Goal: Task Accomplishment & Management: Use online tool/utility

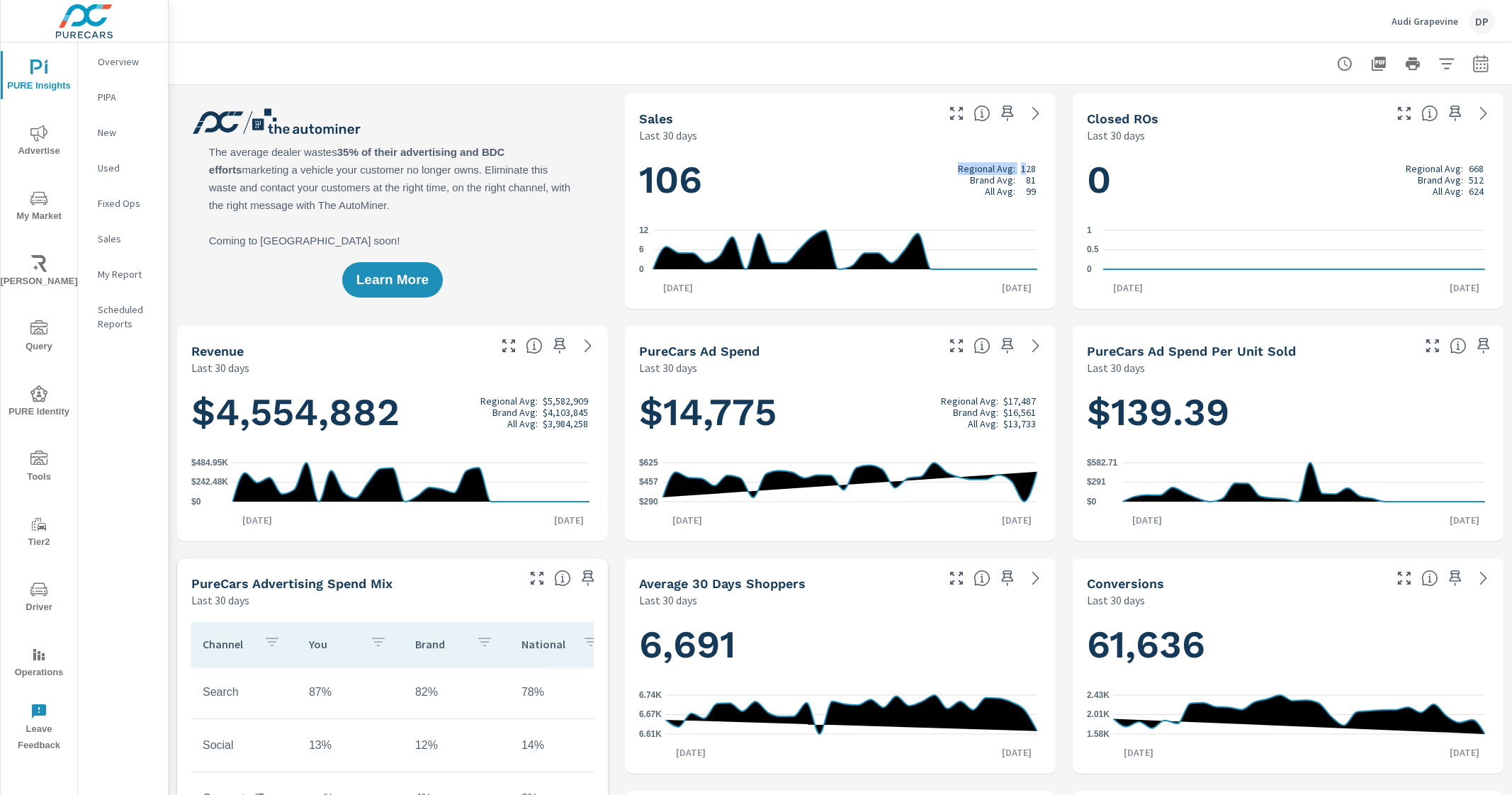
drag, startPoint x: 1014, startPoint y: 165, endPoint x: 1039, endPoint y: 175, distance: 26.9
click at [1039, 174] on div "106 Regional Avg: 128 Brand Avg: 81 All Avg: 99 0 6 [DATE] [DATE] 8th" at bounding box center [840, 226] width 420 height 154
click at [1038, 175] on div "106 Regional Avg: 128 Brand Avg: 81 All Avg: 99 0 6 [DATE] [DATE] 8th" at bounding box center [840, 226] width 420 height 154
click at [1029, 177] on h1 "106 Regional Avg: 128 Brand Avg: 81 All Avg: 99" at bounding box center [840, 180] width 403 height 48
drag, startPoint x: 1010, startPoint y: 167, endPoint x: 1034, endPoint y: 171, distance: 24.3
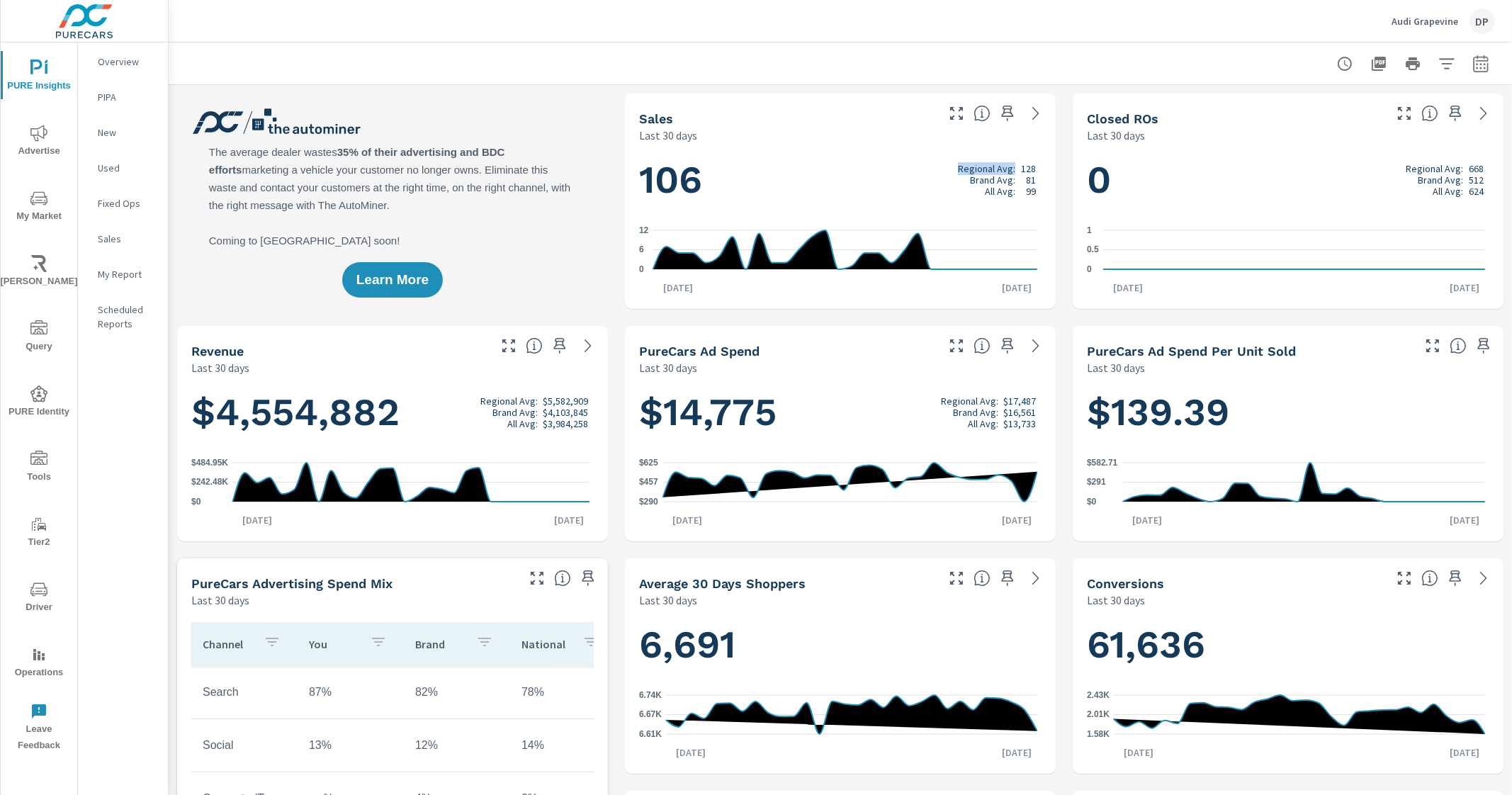
click at [1034, 171] on div "106 Regional Avg: 128 Brand Avg: 81 All Avg: 99 0 6 [DATE] [DATE] 8th" at bounding box center [840, 226] width 420 height 154
click at [1034, 171] on div "106 Regional Avg: 128 Brand Avg: 81 All Avg: 99 0 6 [DATE] [DATE] 8th" at bounding box center [840, 226] width 420 height 154
click at [1026, 189] on p "99" at bounding box center [1031, 191] width 10 height 11
drag, startPoint x: 1085, startPoint y: 176, endPoint x: 1104, endPoint y: 179, distance: 19.2
click at [1104, 179] on h1 "0 Regional Avg: 668 Brand Avg: 512 All Avg: 624" at bounding box center [1288, 180] width 403 height 48
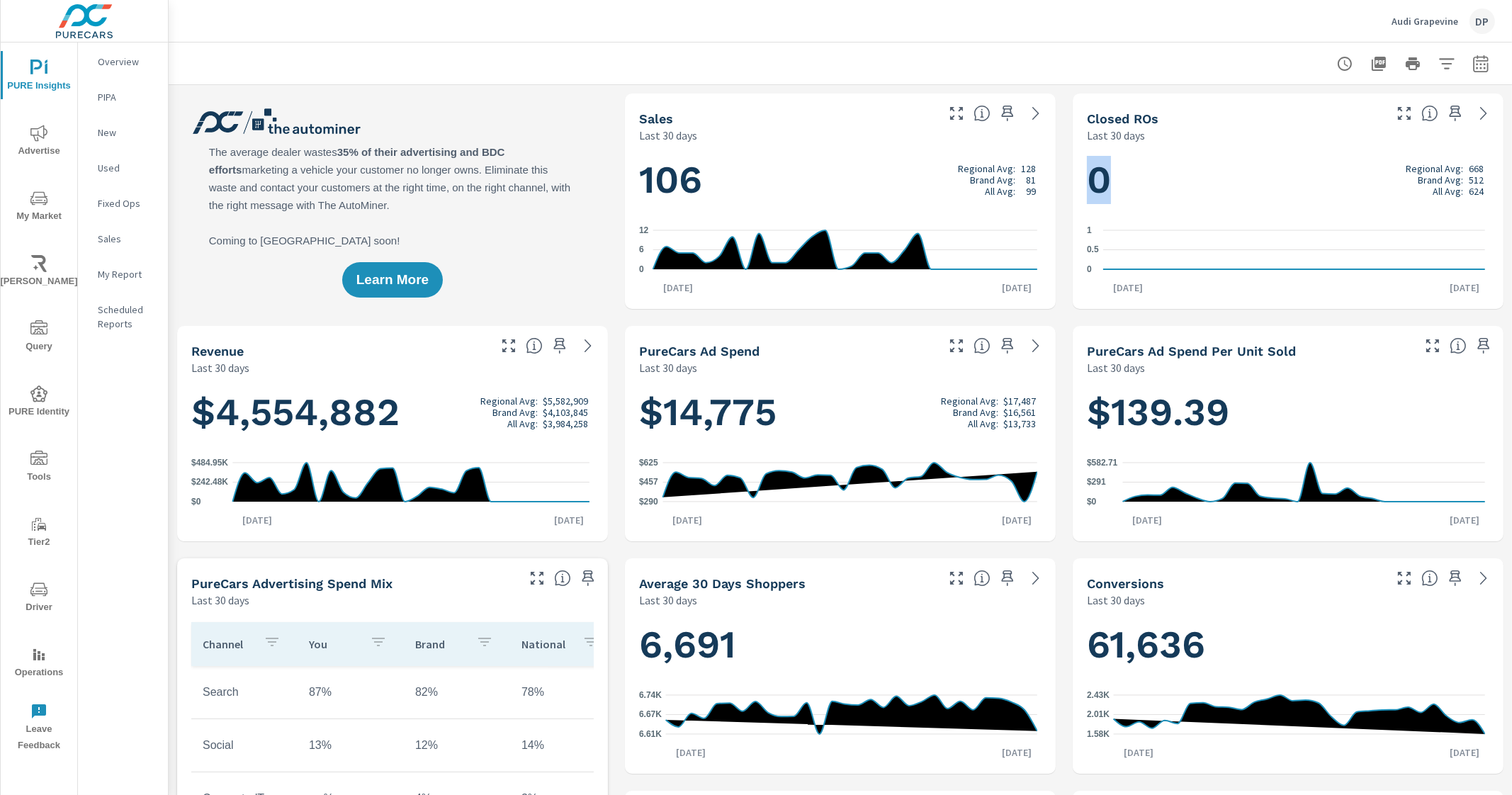
click at [1105, 179] on h1 "0 Regional Avg: 668 Brand Avg: 512 All Avg: 624" at bounding box center [1288, 180] width 403 height 48
click at [1233, 179] on h1 "0 Regional Avg: 668 Brand Avg: 512 All Avg: 624" at bounding box center [1288, 180] width 403 height 48
drag, startPoint x: 1395, startPoint y: 165, endPoint x: 1467, endPoint y: 193, distance: 77.3
click at [1466, 193] on div "Regional Avg: 668 Brand Avg: 512 All Avg: 624" at bounding box center [1445, 180] width 78 height 34
click at [1473, 192] on h1 "0 Regional Avg: 668 Brand Avg: 512 All Avg: 624" at bounding box center [1288, 180] width 403 height 48
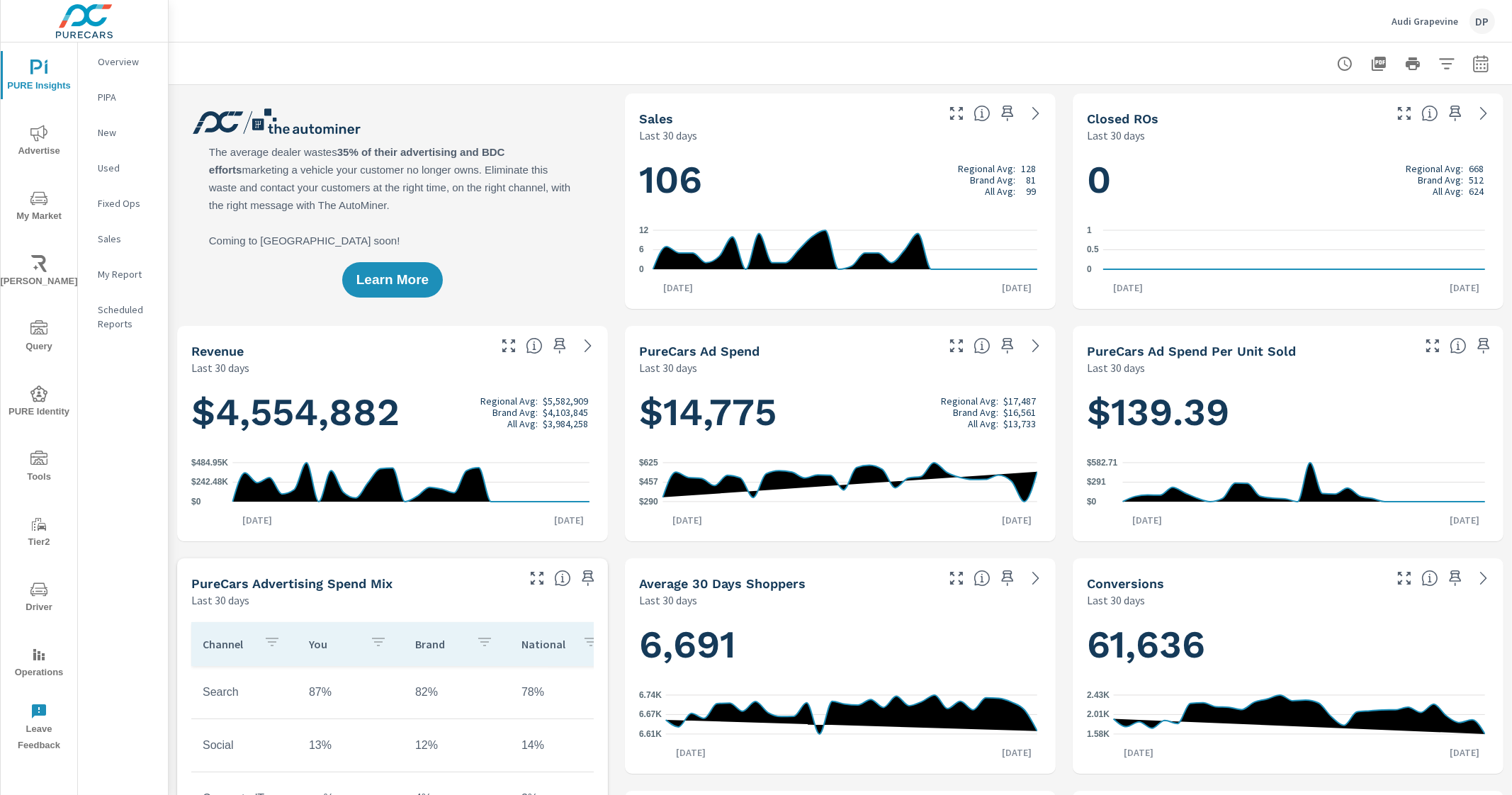
click at [106, 238] on p "Sales" at bounding box center [126, 238] width 59 height 14
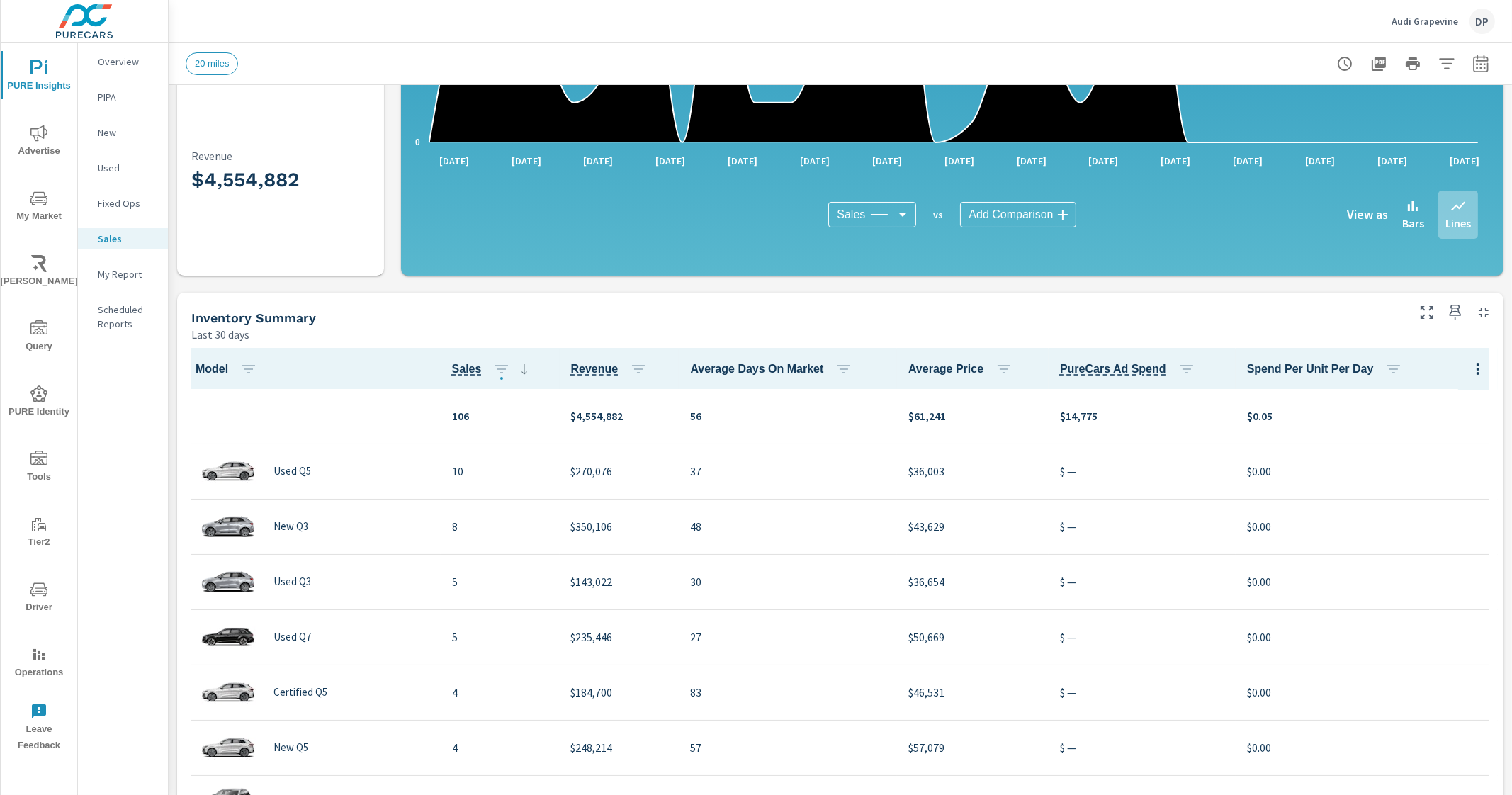
click at [636, 277] on div "Sales Totals Last 30 days 106 Sales $4,554,882 Revenue Sales Overview By Date L…" at bounding box center [840, 400] width 1343 height 1162
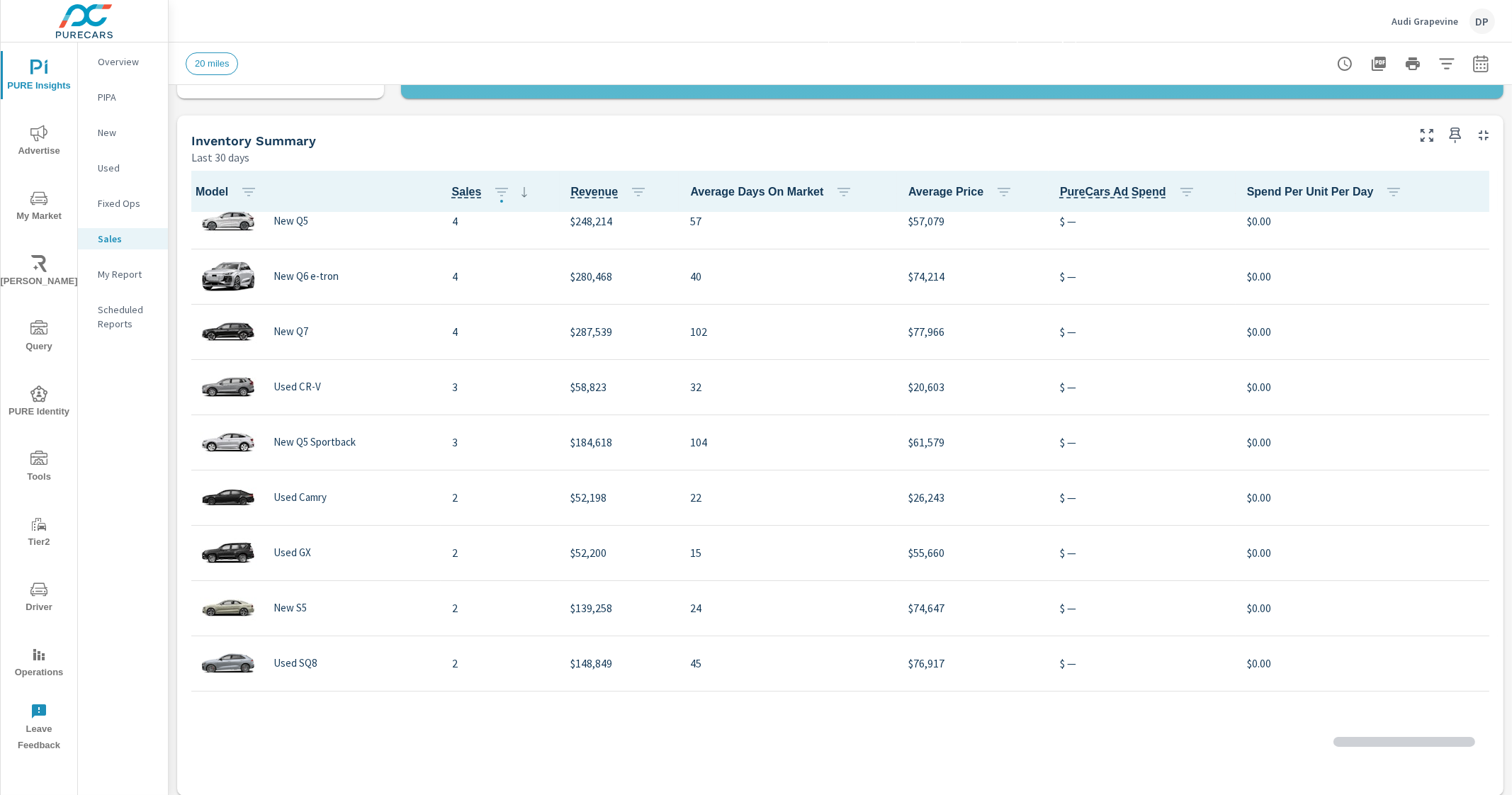
scroll to position [355, 0]
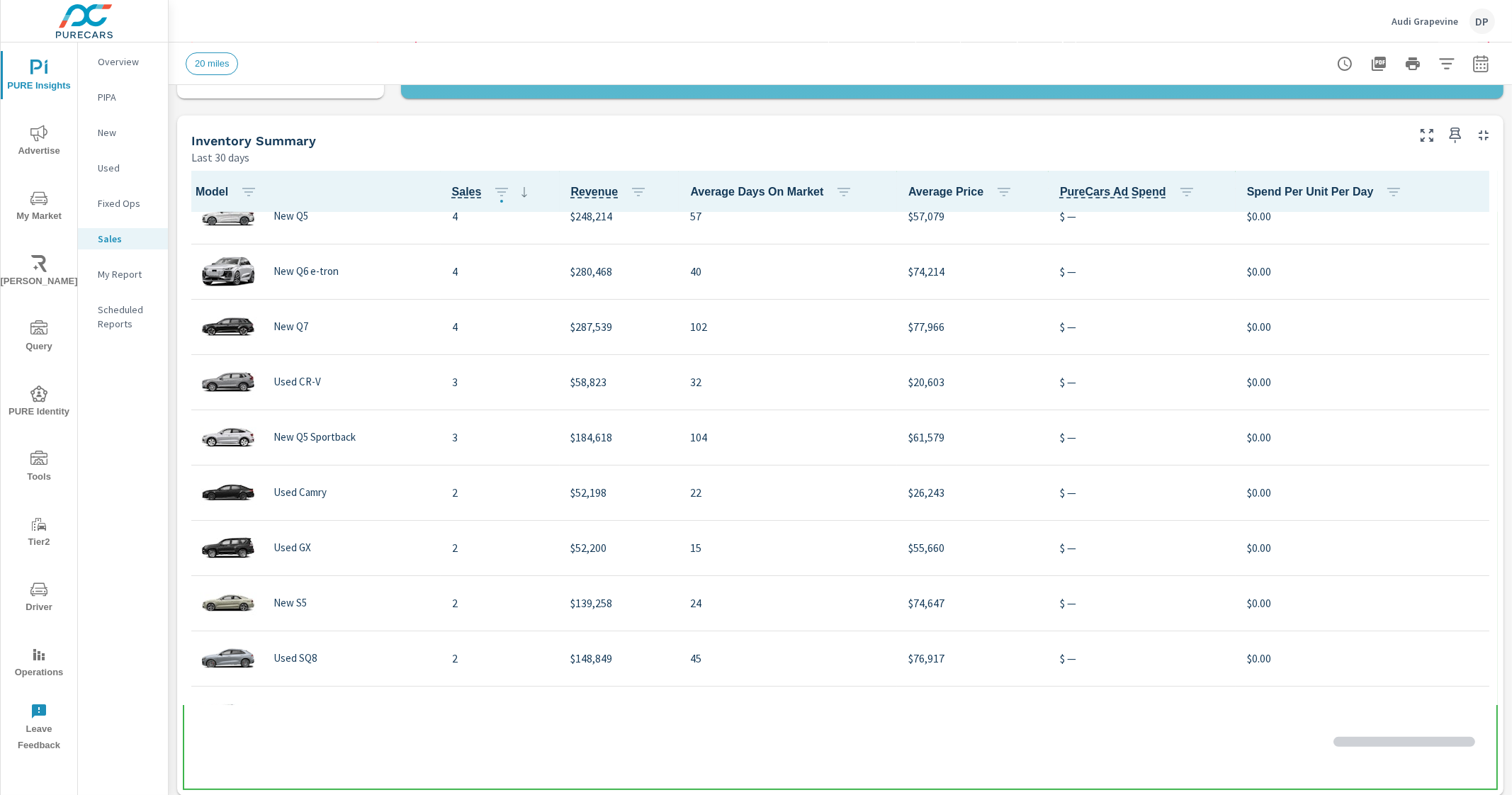
scroll to position [1417, 0]
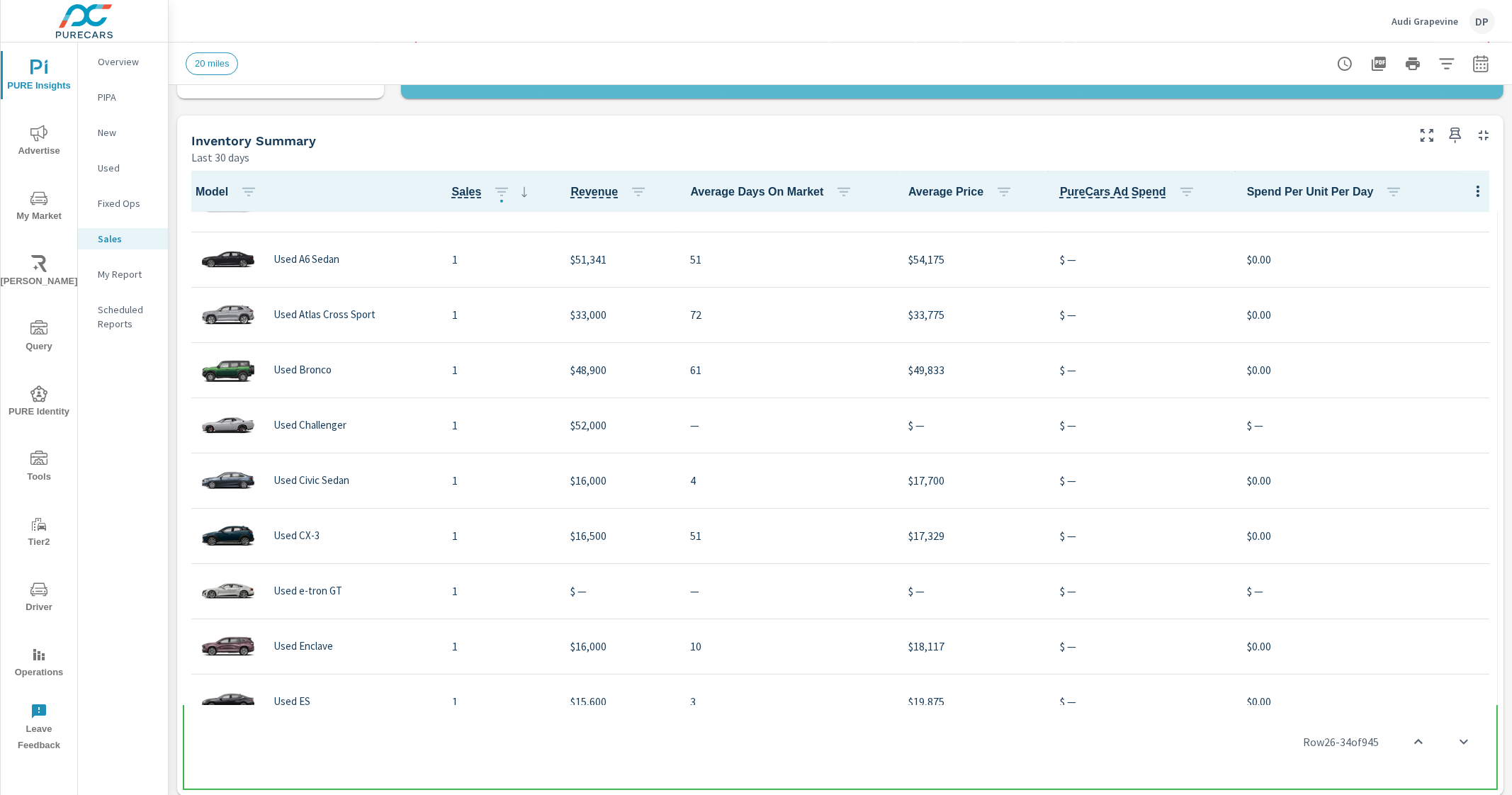
click at [823, 765] on div "Row 26 - 34 of 945" at bounding box center [840, 742] width 1315 height 85
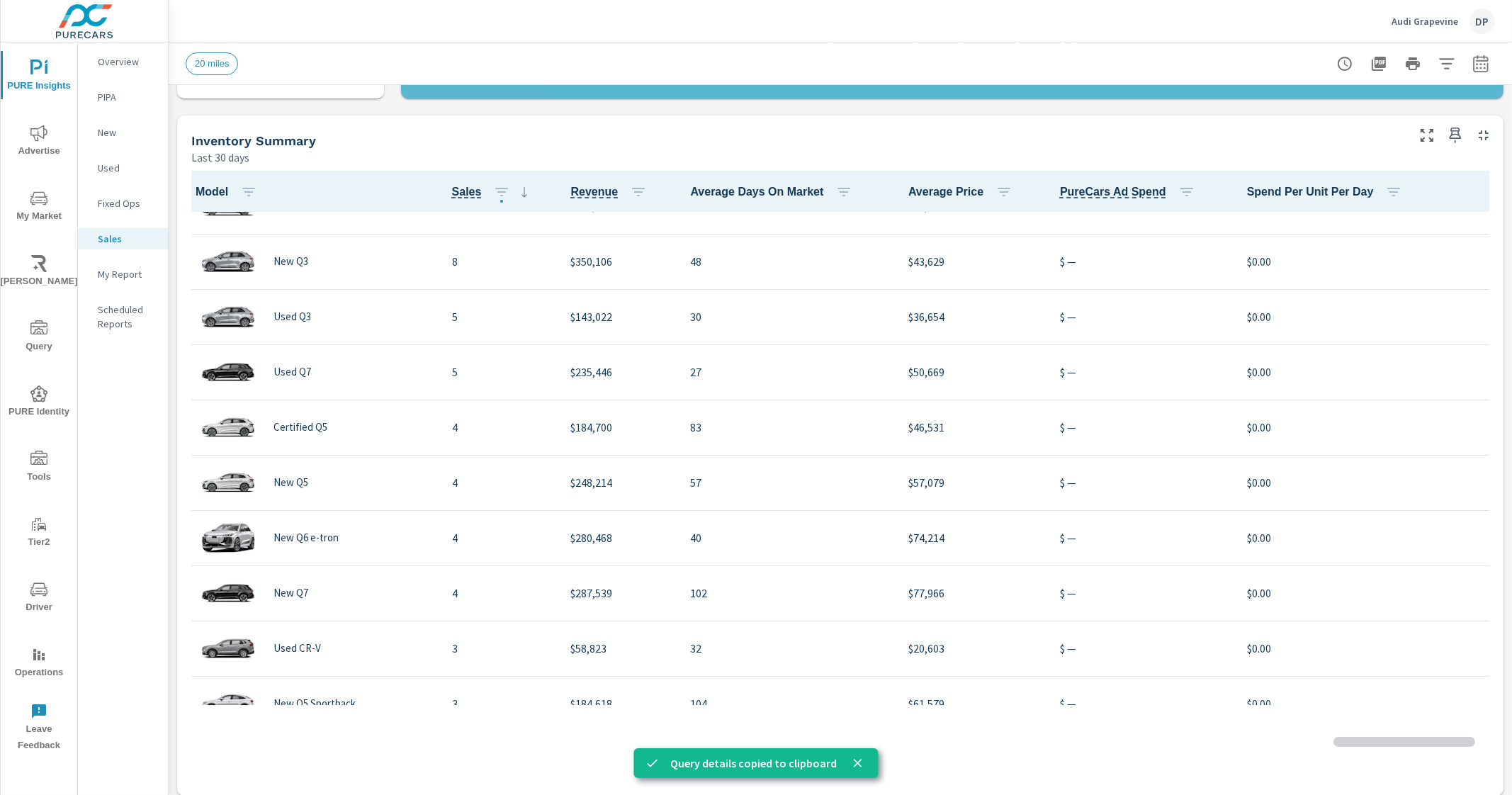
scroll to position [88, 0]
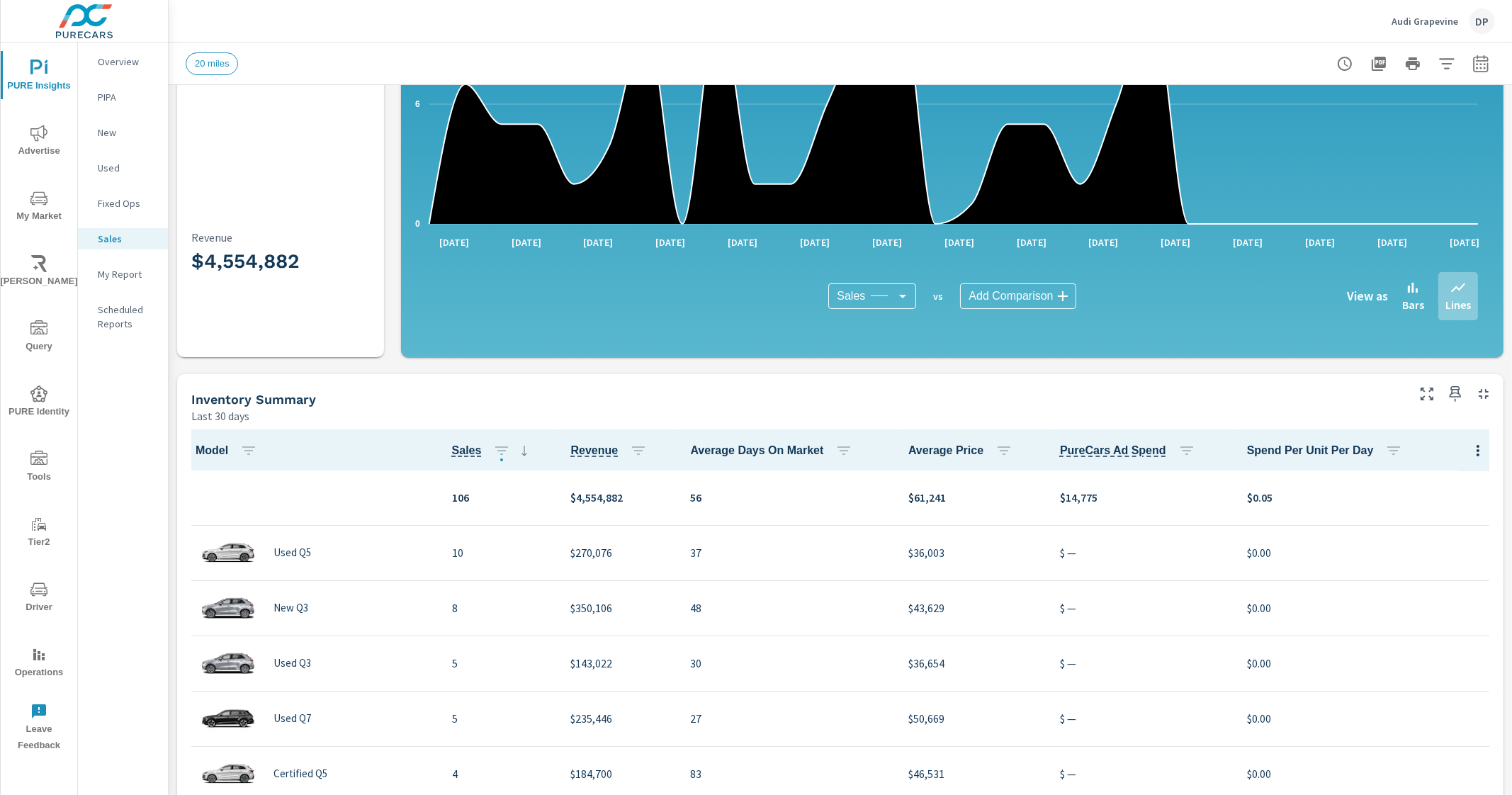
scroll to position [176, 0]
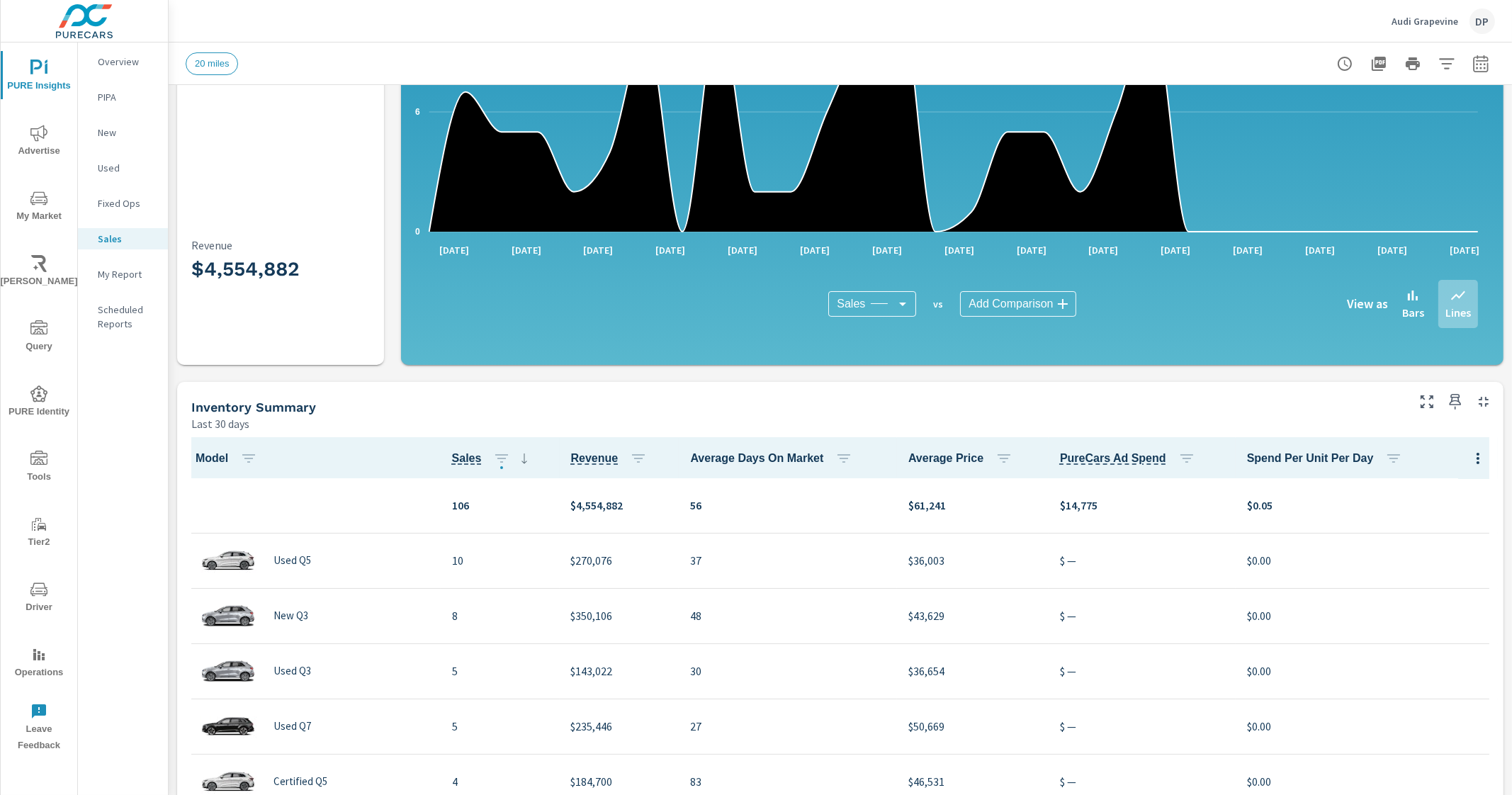
click at [519, 456] on icon at bounding box center [524, 459] width 17 height 17
click at [1470, 460] on icon "button" at bounding box center [1478, 459] width 17 height 17
click at [1447, 515] on span "Market Comparison" at bounding box center [1446, 515] width 89 height 14
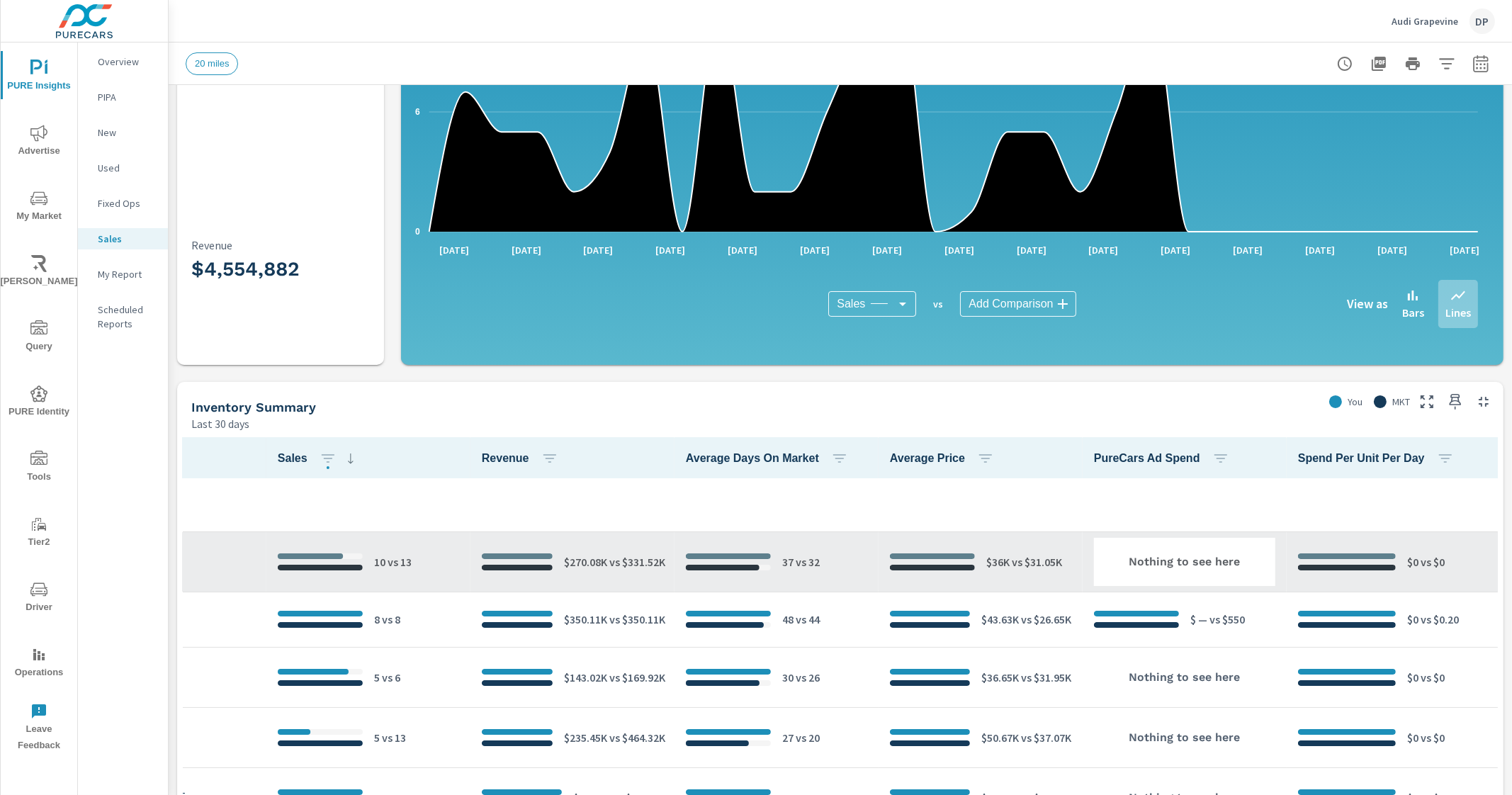
scroll to position [0, 1247]
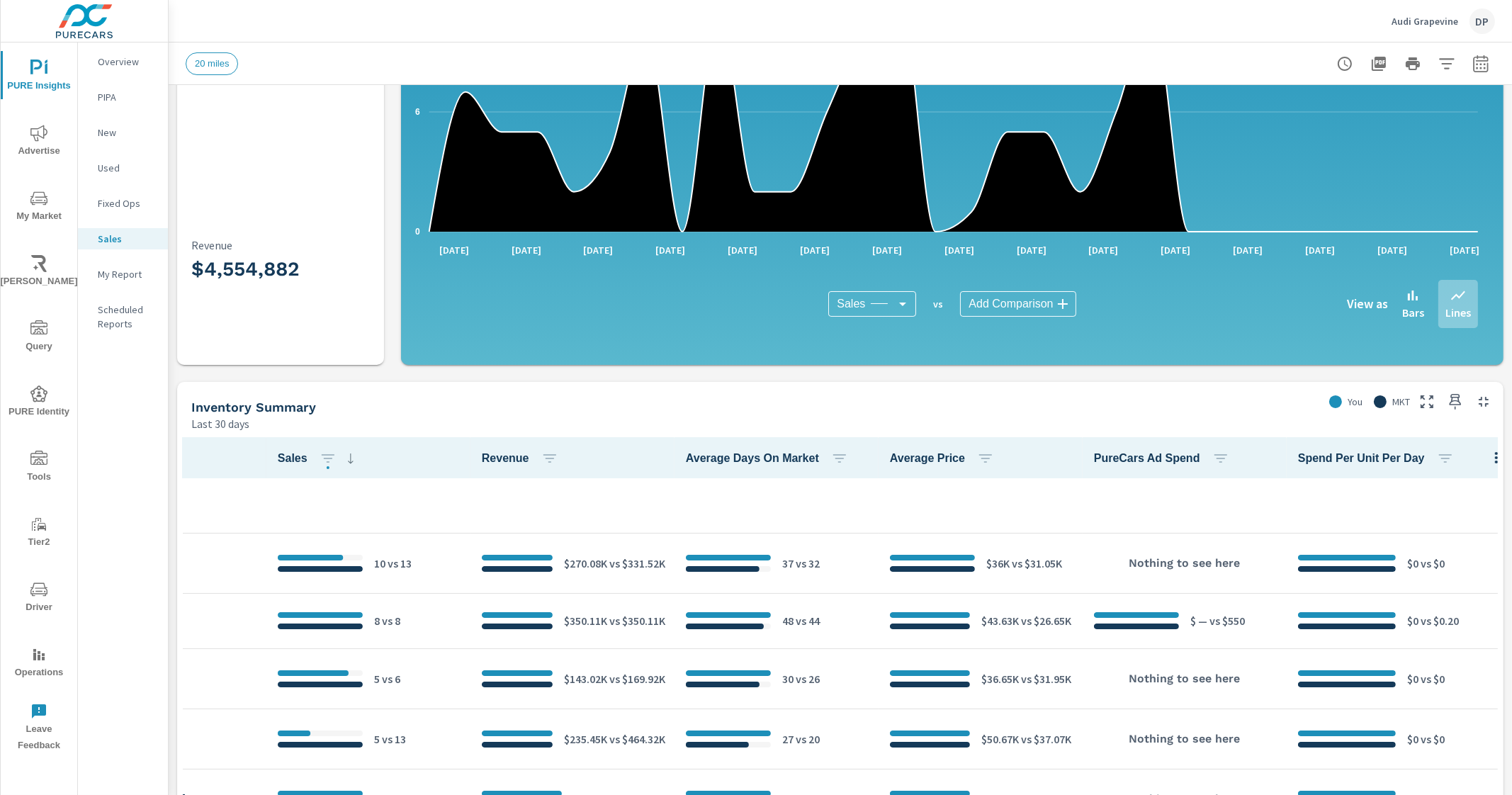
click at [1487, 456] on icon "button" at bounding box center [1496, 458] width 17 height 17
click at [1437, 493] on span "Default" at bounding box center [1446, 490] width 89 height 14
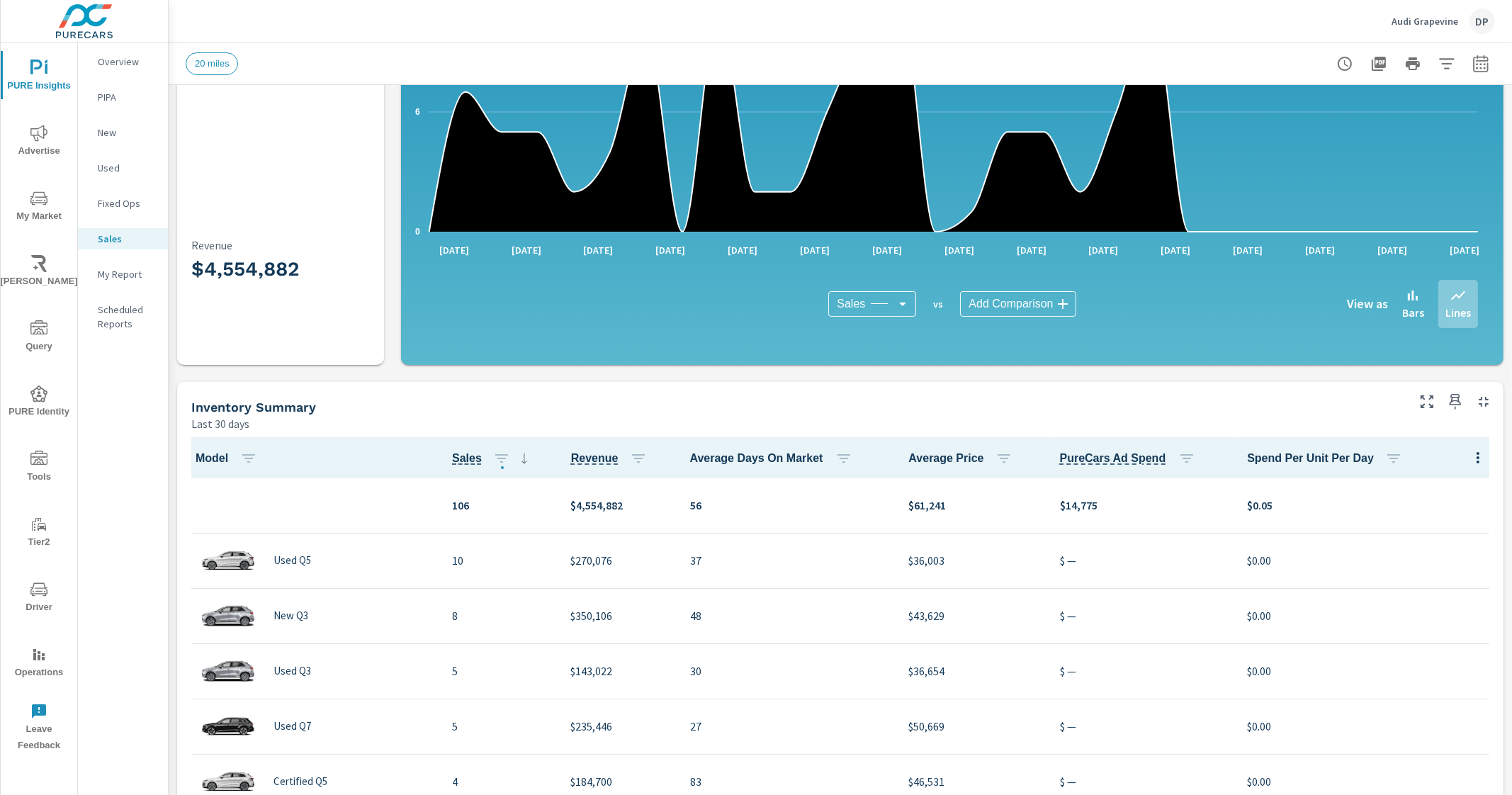
click at [1464, 456] on button "button" at bounding box center [1477, 457] width 28 height 29
click at [1431, 550] on span "Customize columns..." at bounding box center [1446, 552] width 89 height 14
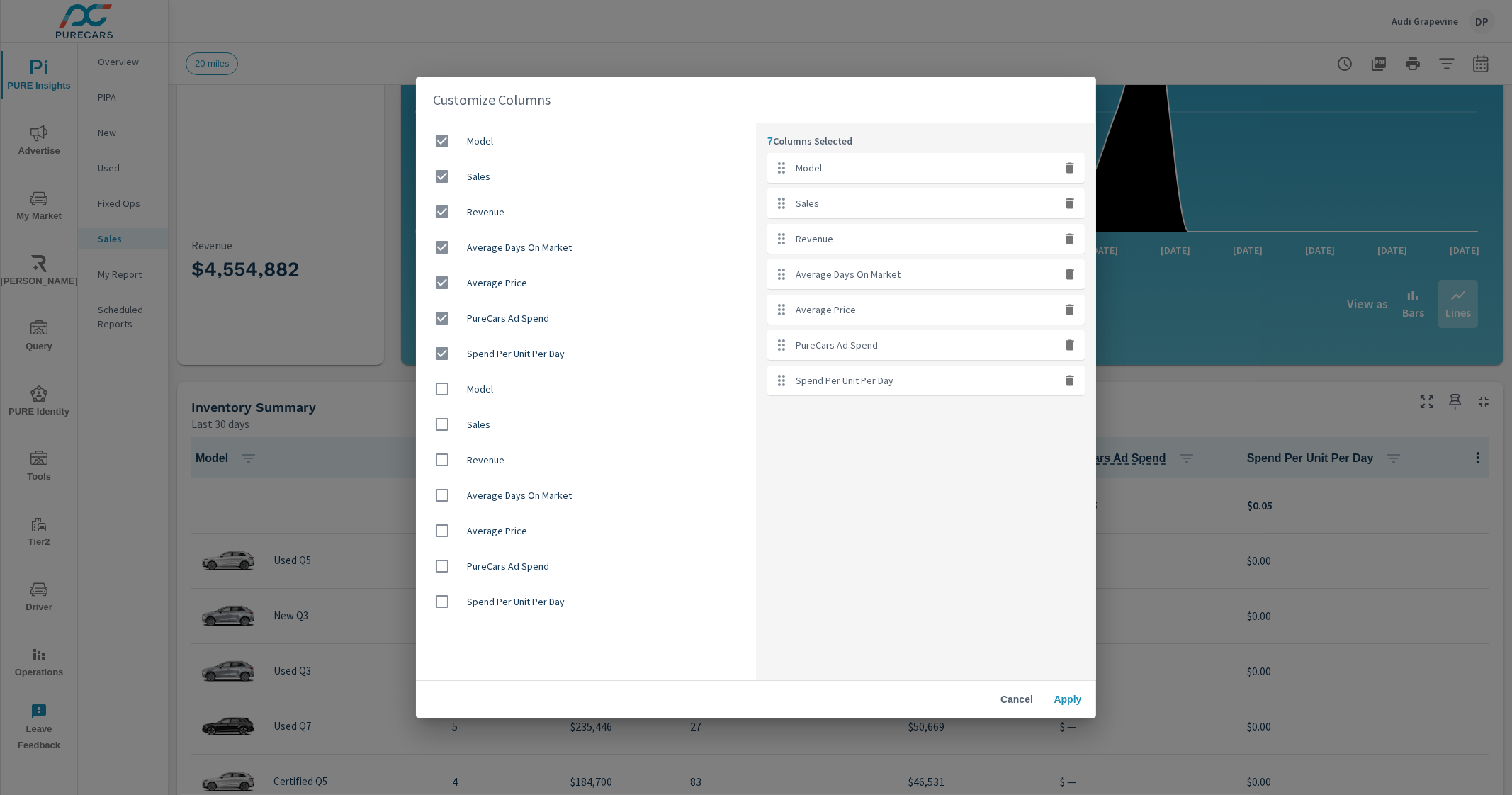
click at [446, 389] on input "checkbox" at bounding box center [442, 389] width 30 height 30
checkbox input "true"
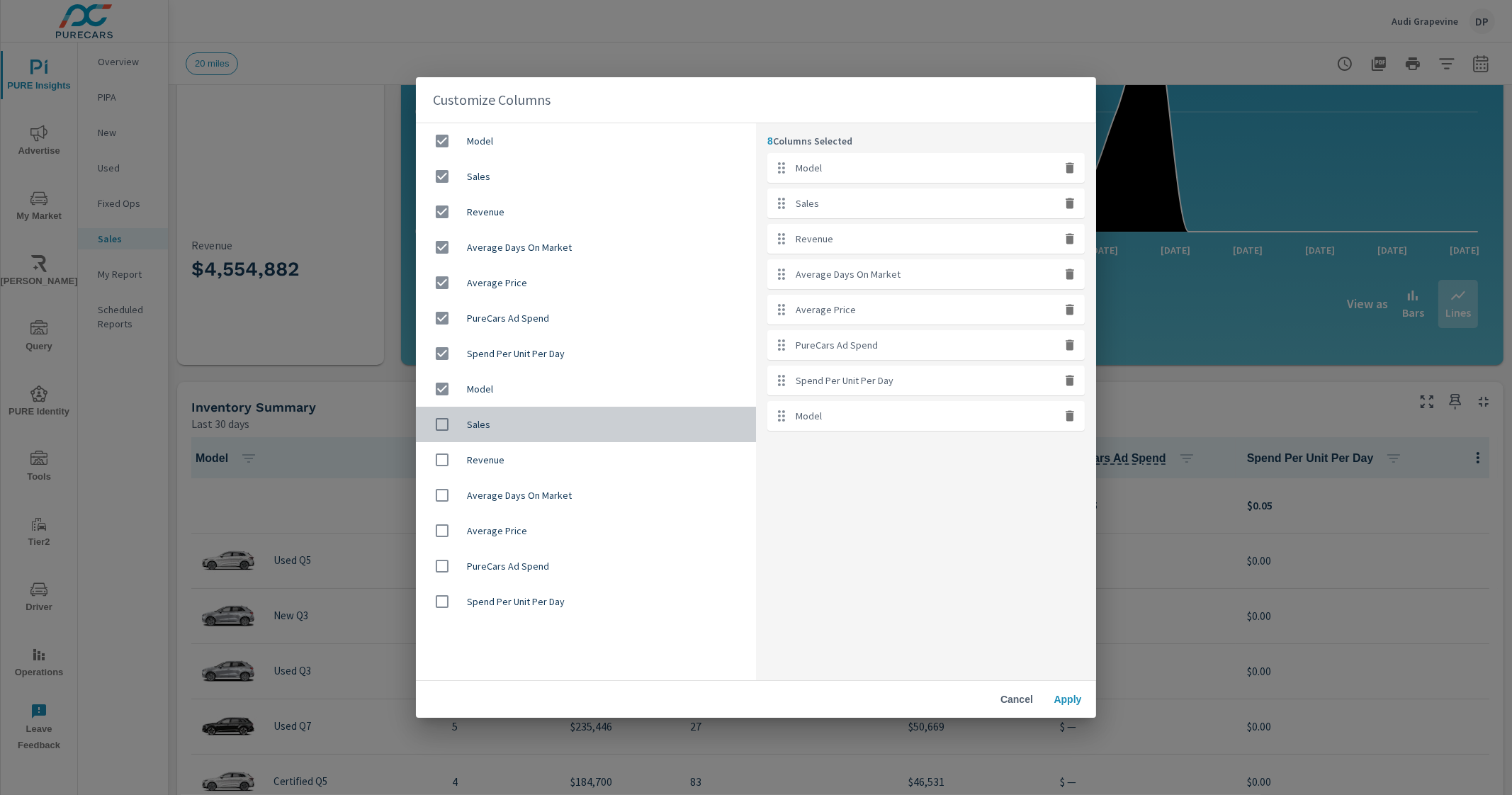
click at [445, 424] on input "checkbox" at bounding box center [442, 424] width 30 height 30
checkbox input "true"
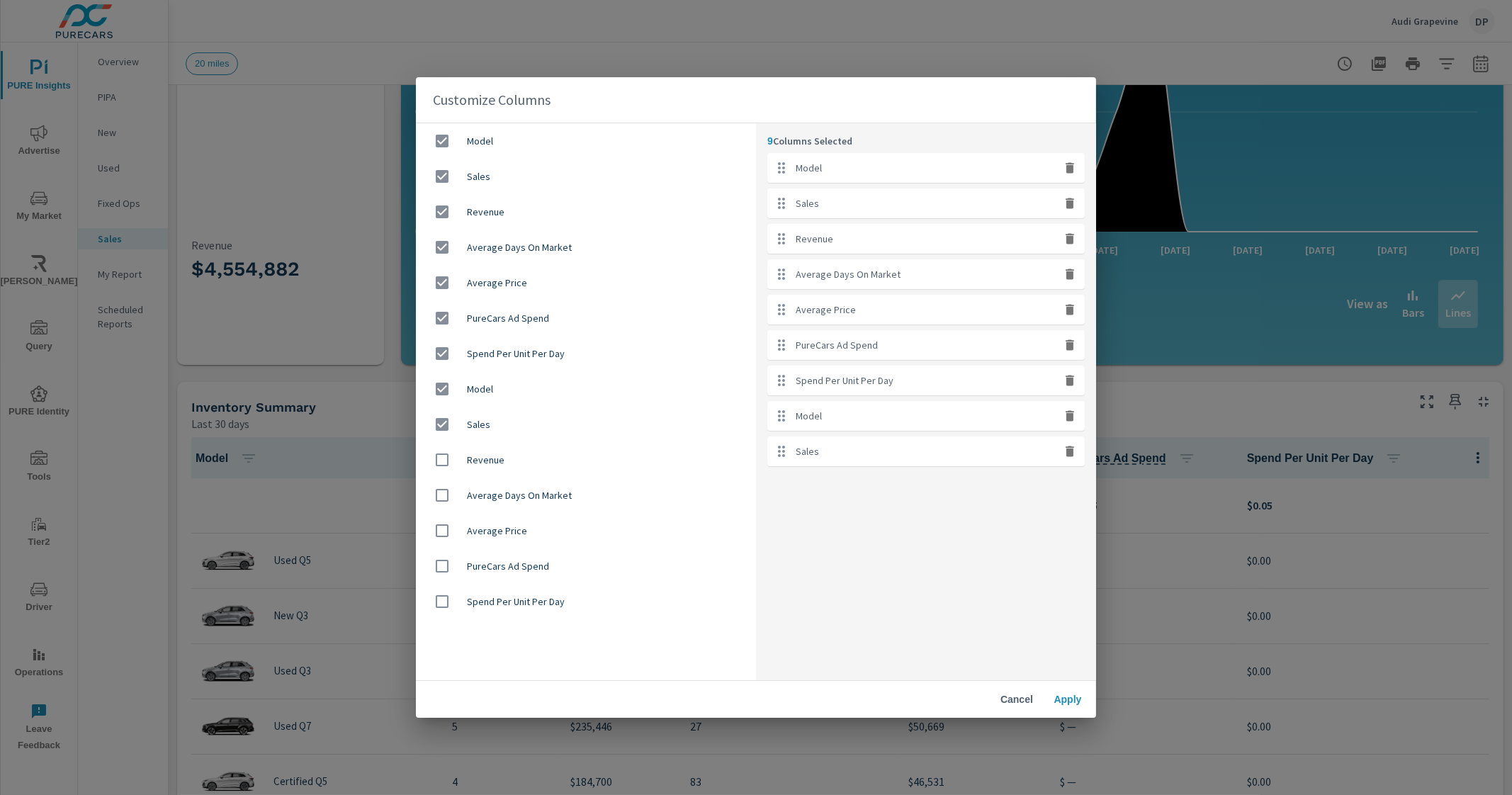
click at [446, 462] on input "checkbox" at bounding box center [442, 460] width 30 height 30
checkbox input "true"
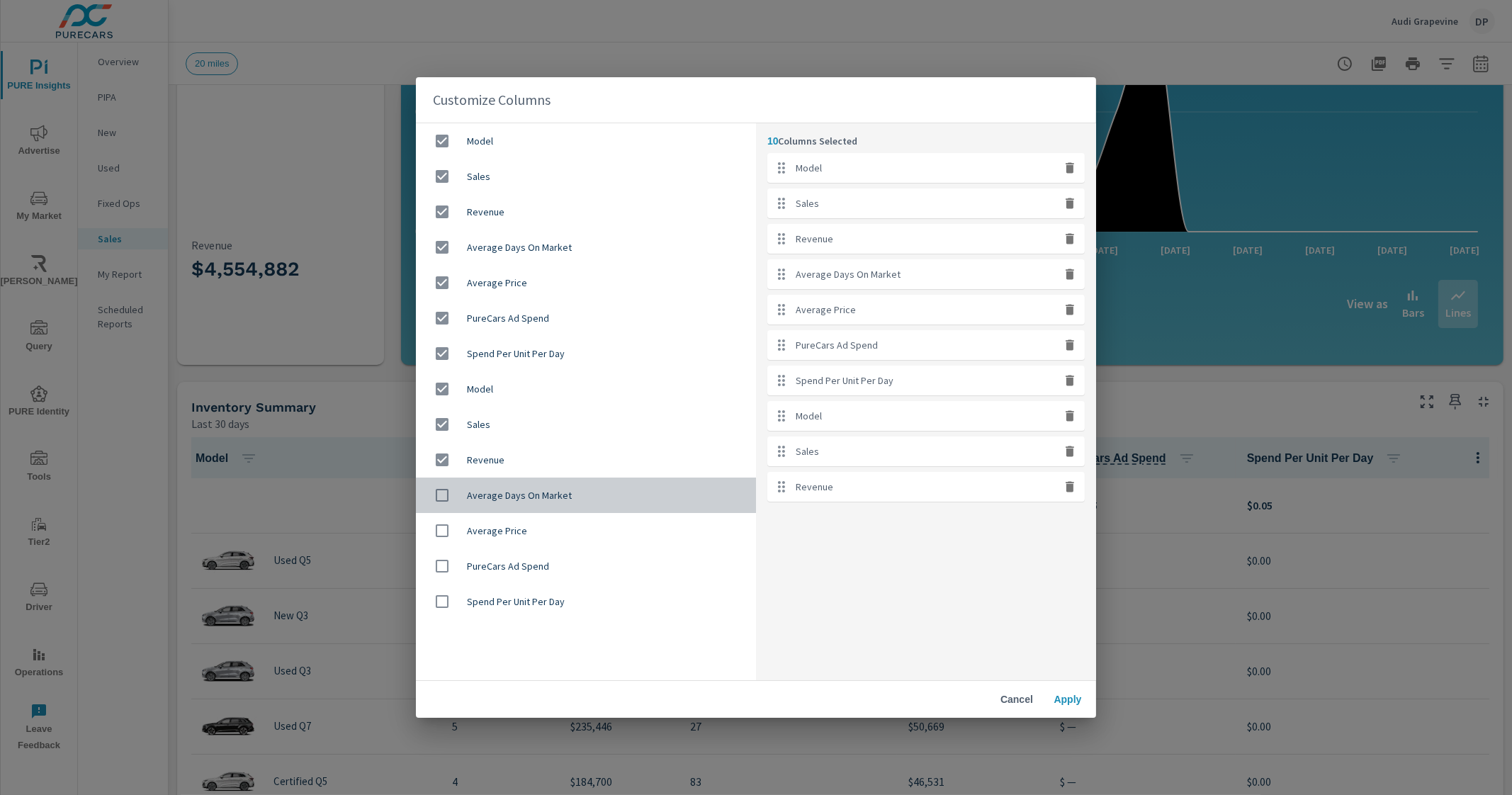
click at [445, 497] on input "checkbox" at bounding box center [442, 495] width 30 height 30
checkbox input "true"
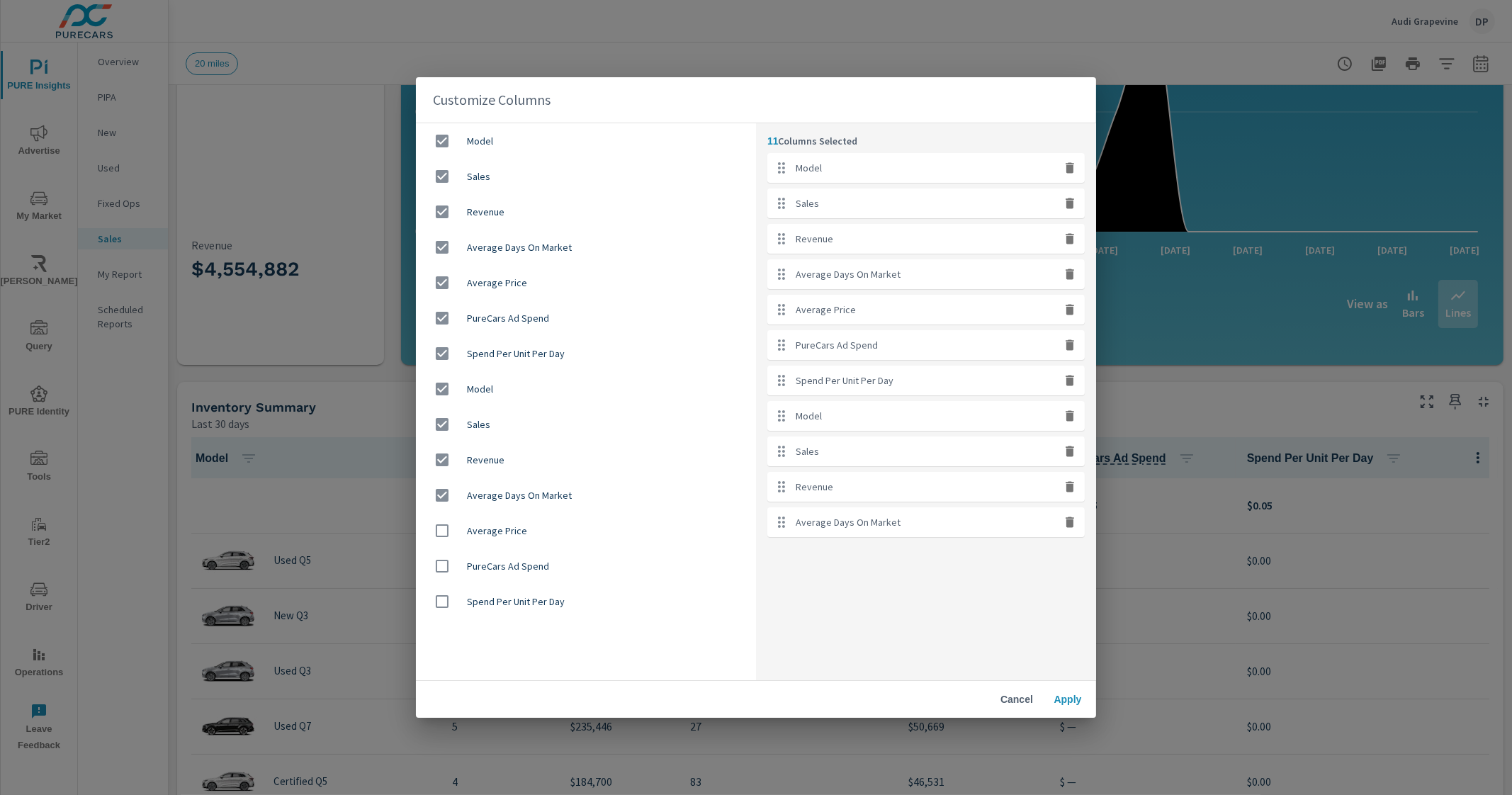
click at [441, 534] on input "checkbox" at bounding box center [442, 530] width 30 height 30
checkbox input "true"
click at [436, 569] on input "checkbox" at bounding box center [442, 566] width 30 height 30
checkbox input "true"
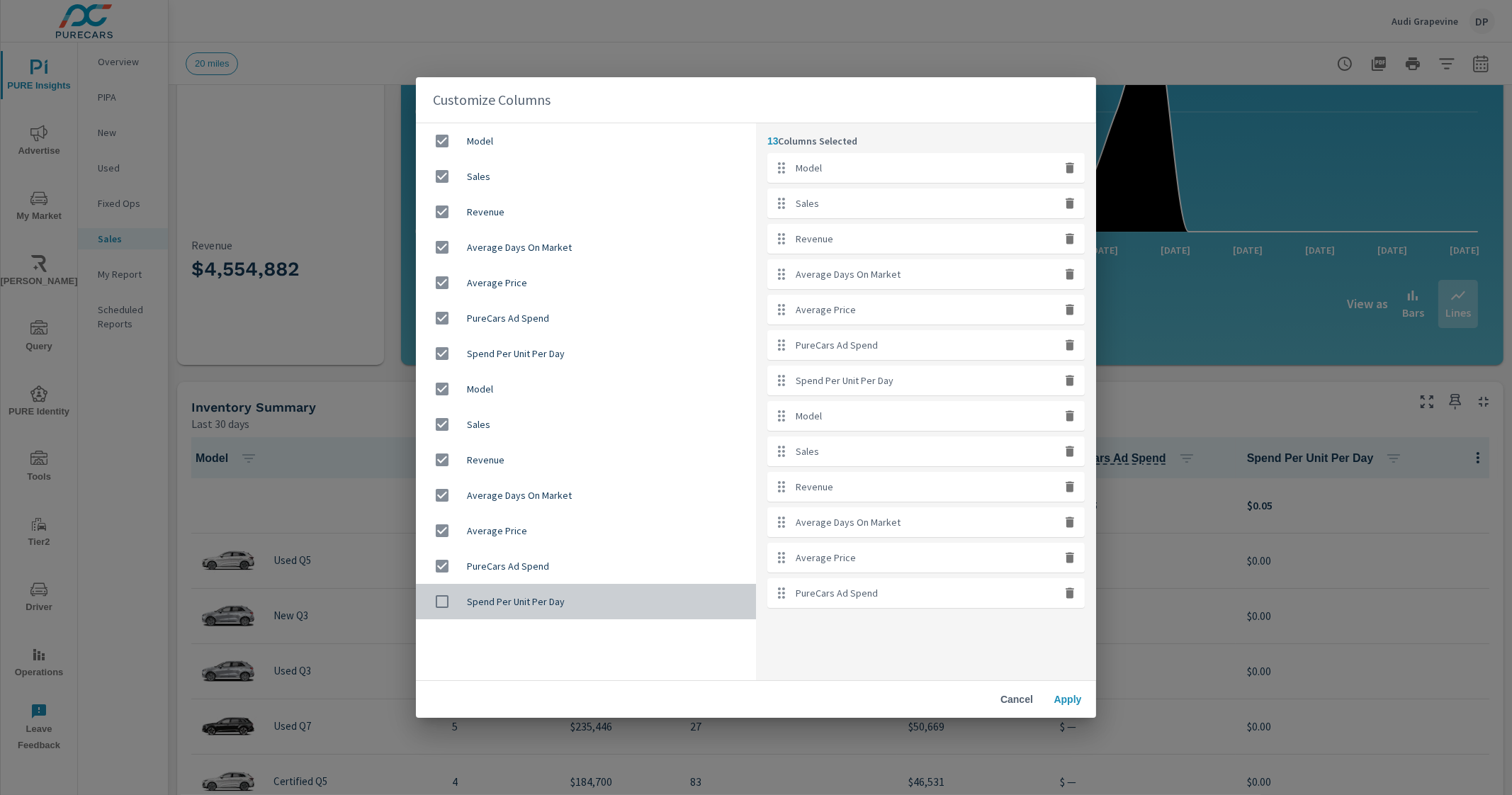
click at [443, 606] on input "checkbox" at bounding box center [442, 602] width 30 height 30
checkbox input "true"
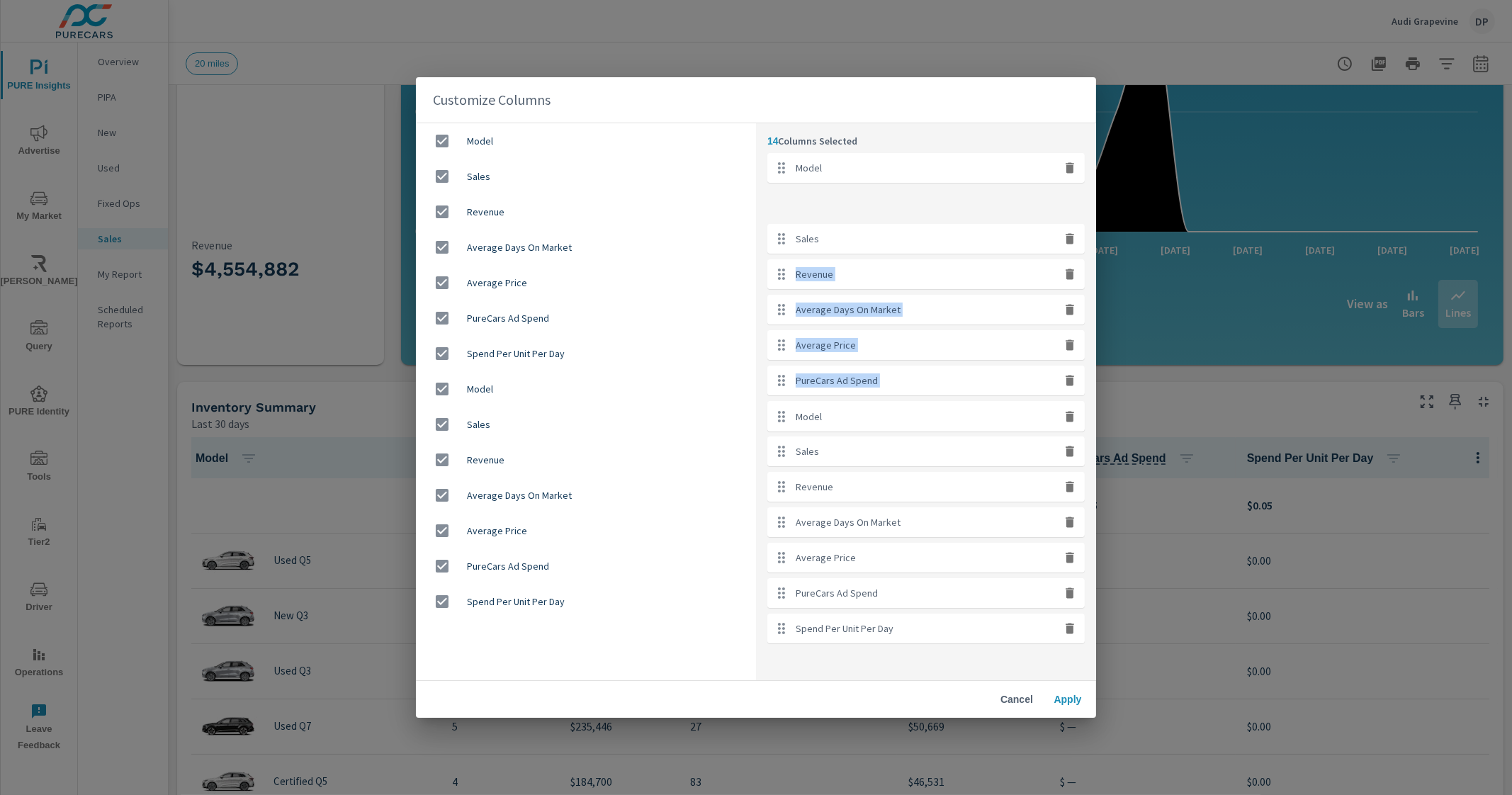
drag, startPoint x: 817, startPoint y: 421, endPoint x: 829, endPoint y: 204, distance: 217.3
click at [829, 204] on ul "Model Sales Revenue Average Days On Market Average Price PureCars Ad Spend Spen…" at bounding box center [926, 398] width 317 height 490
click at [797, 416] on p "Spend Per Unit Per Day" at bounding box center [844, 416] width 98 height 14
drag, startPoint x: 783, startPoint y: 417, endPoint x: 781, endPoint y: 204, distance: 213.0
click at [781, 204] on ul "Model Model Sales Revenue Average Days On Market Average Price PureCars Ad Spen…" at bounding box center [926, 398] width 317 height 490
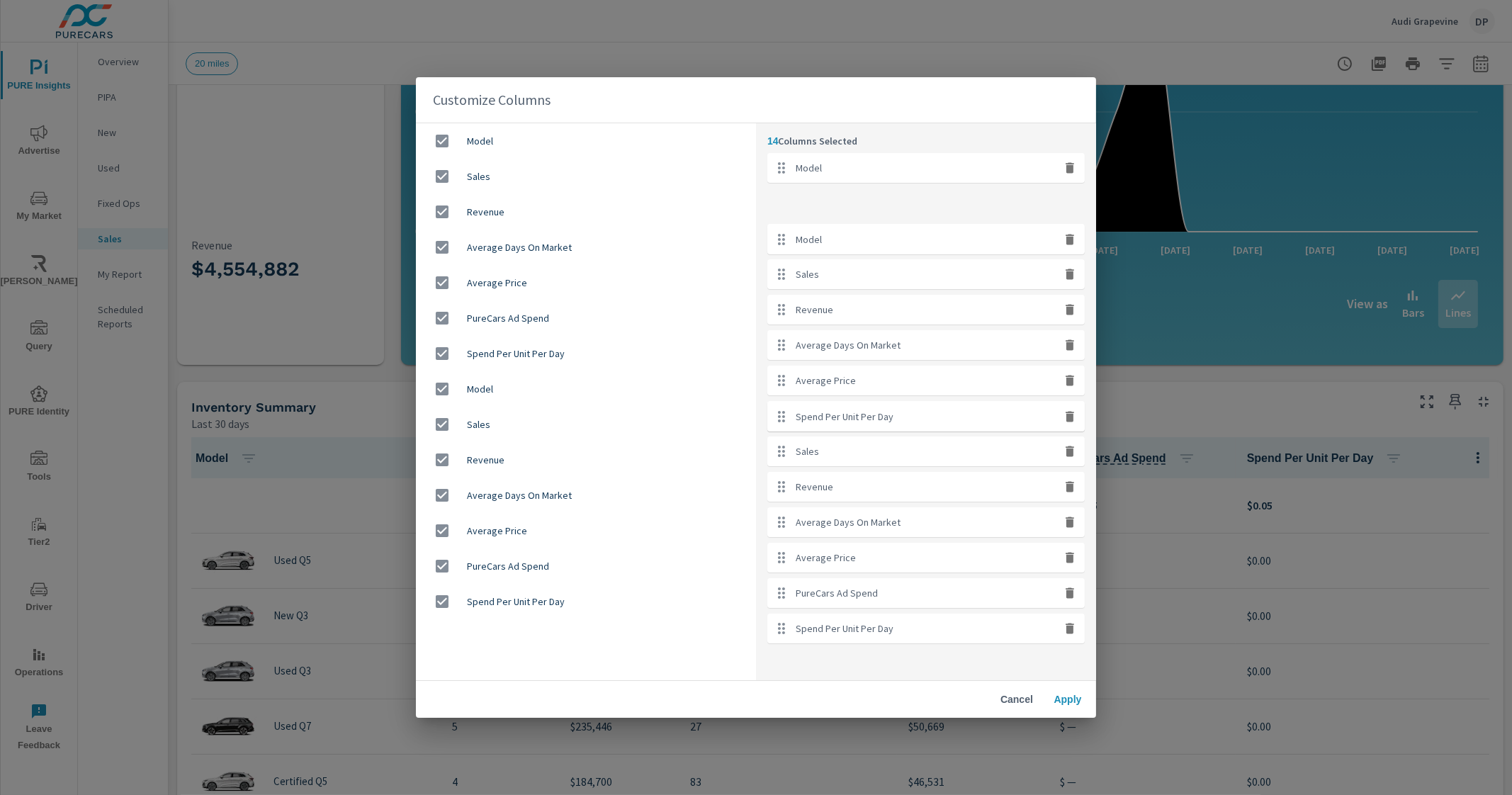
drag, startPoint x: 779, startPoint y: 246, endPoint x: 775, endPoint y: 209, distance: 37.2
click at [775, 209] on ul "Model Spend Per Unit Per Day Model Sales Revenue Average Days On Market Average…" at bounding box center [926, 398] width 317 height 490
drag, startPoint x: 779, startPoint y: 243, endPoint x: 779, endPoint y: 253, distance: 10.0
click at [779, 253] on ul "Model Model Spend Per Unit Per Day Sales Revenue Average Days On Market Average…" at bounding box center [926, 398] width 317 height 490
click at [1018, 705] on span "Cancel" at bounding box center [1017, 699] width 34 height 13
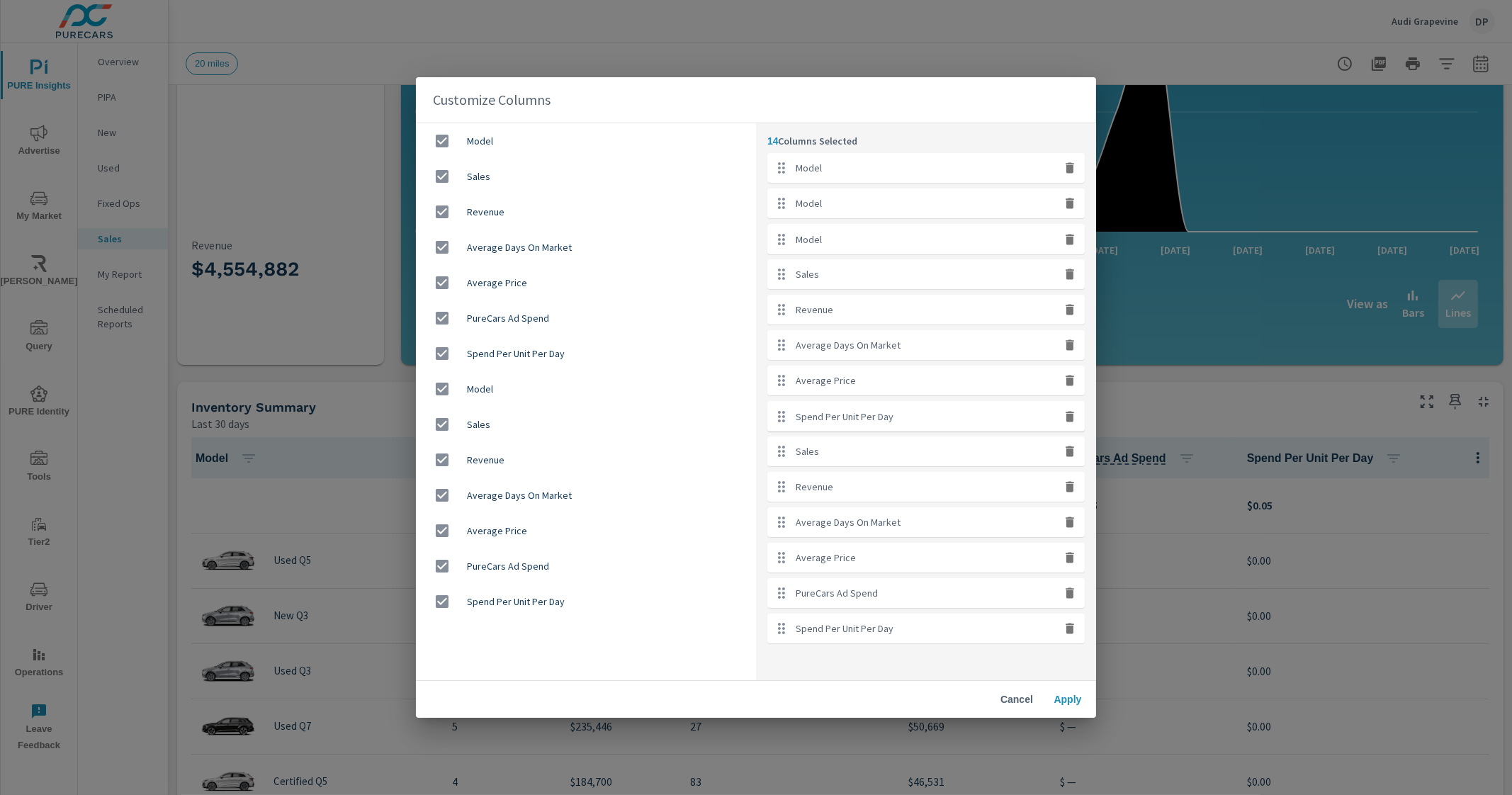
checkbox input "false"
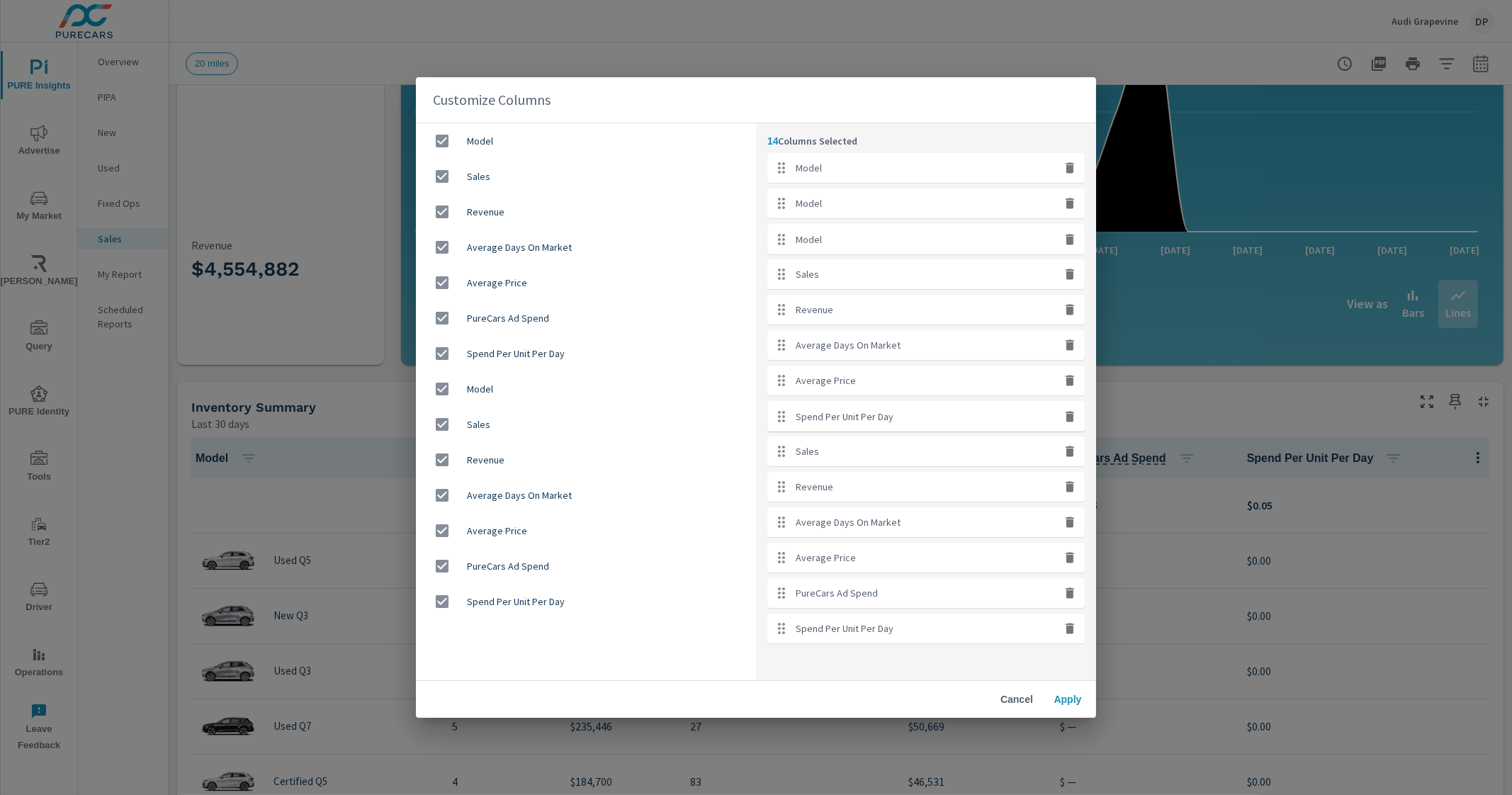
checkbox input "false"
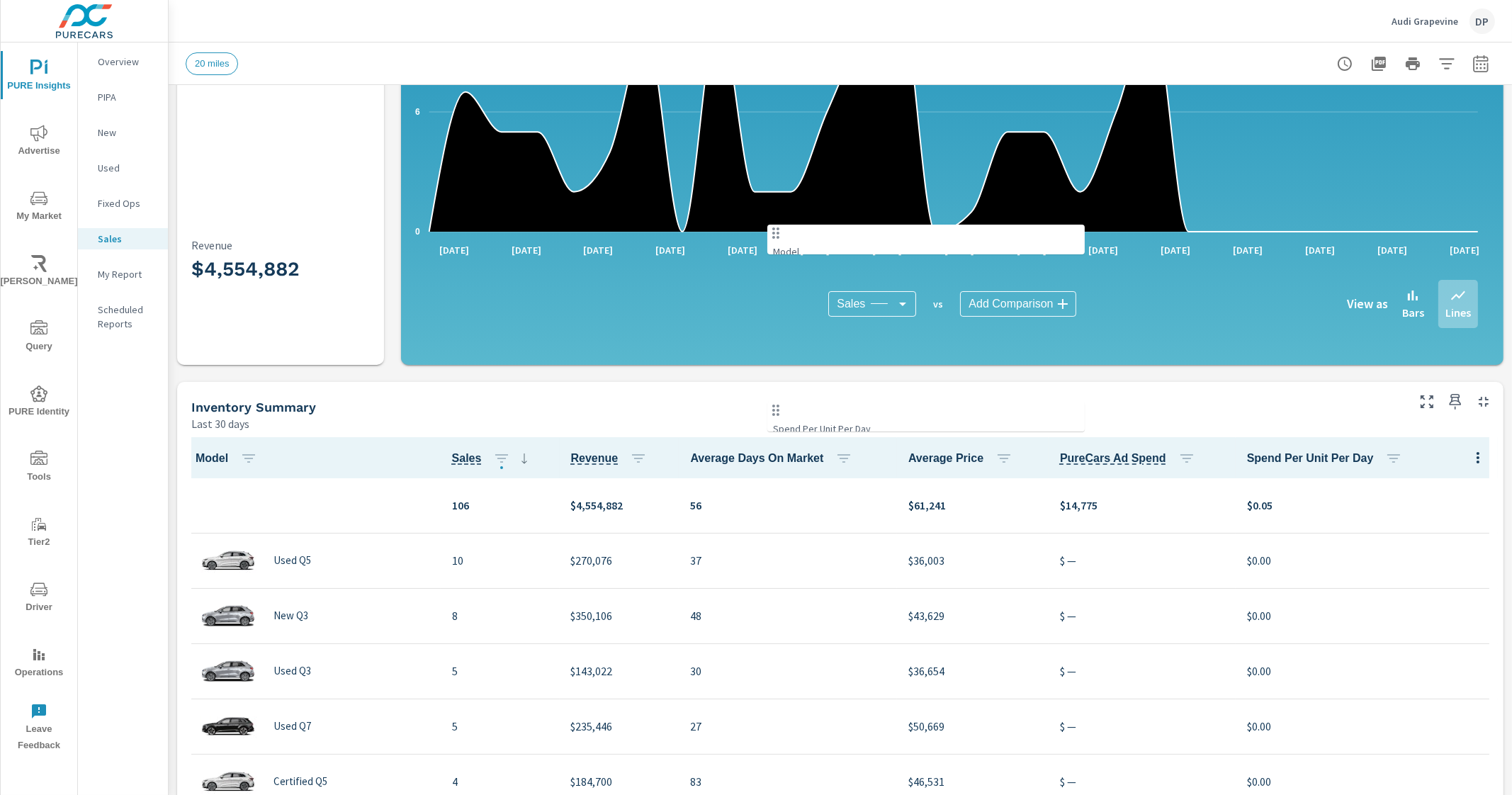
click at [876, 407] on div "Inventory Summary" at bounding box center [798, 406] width 1213 height 16
click at [733, 411] on div "Inventory Summary" at bounding box center [798, 406] width 1213 height 16
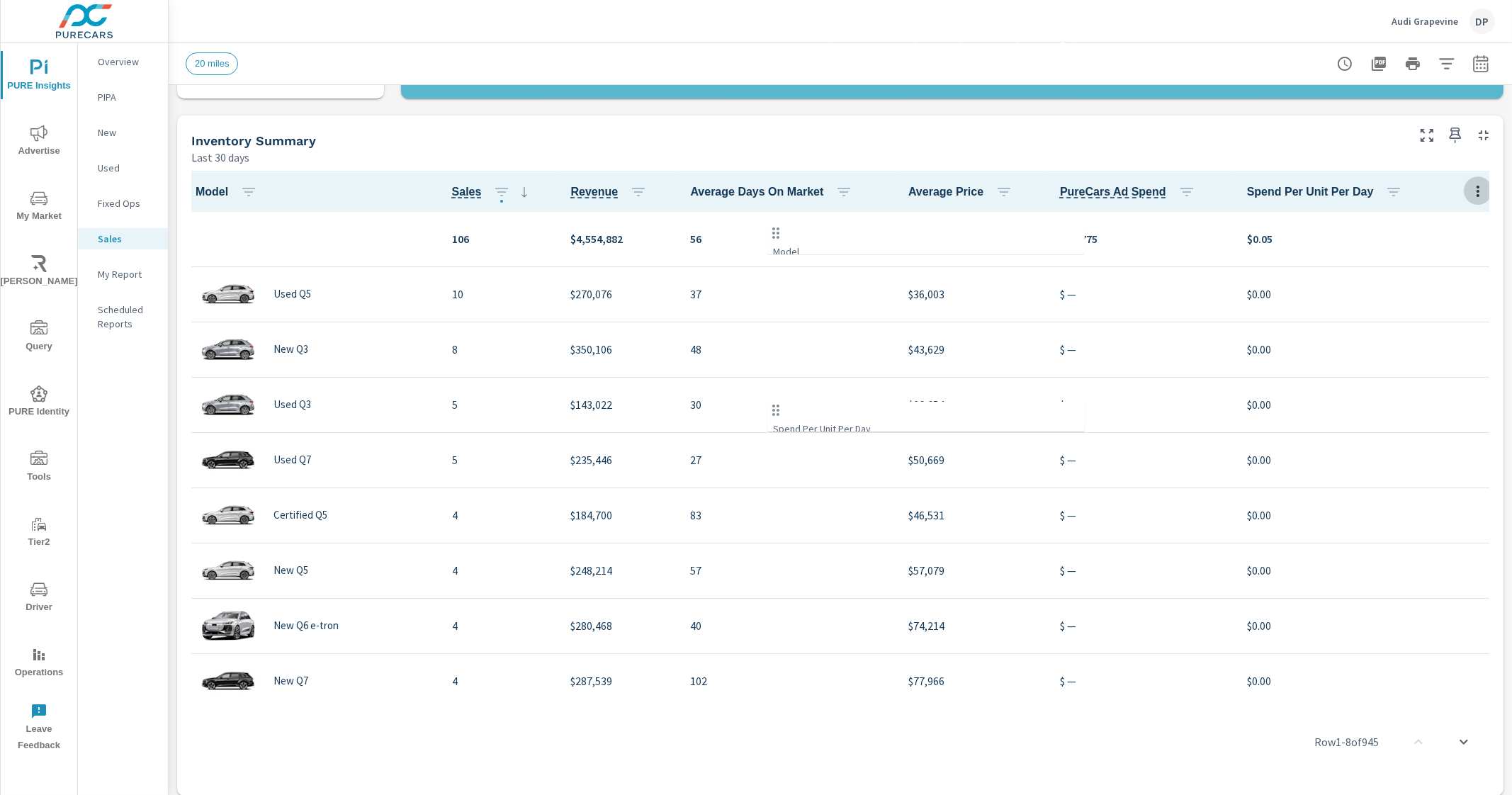
click at [1476, 186] on icon "button" at bounding box center [1477, 191] width 3 height 11
click at [1429, 288] on span "Customize columns..." at bounding box center [1446, 287] width 89 height 14
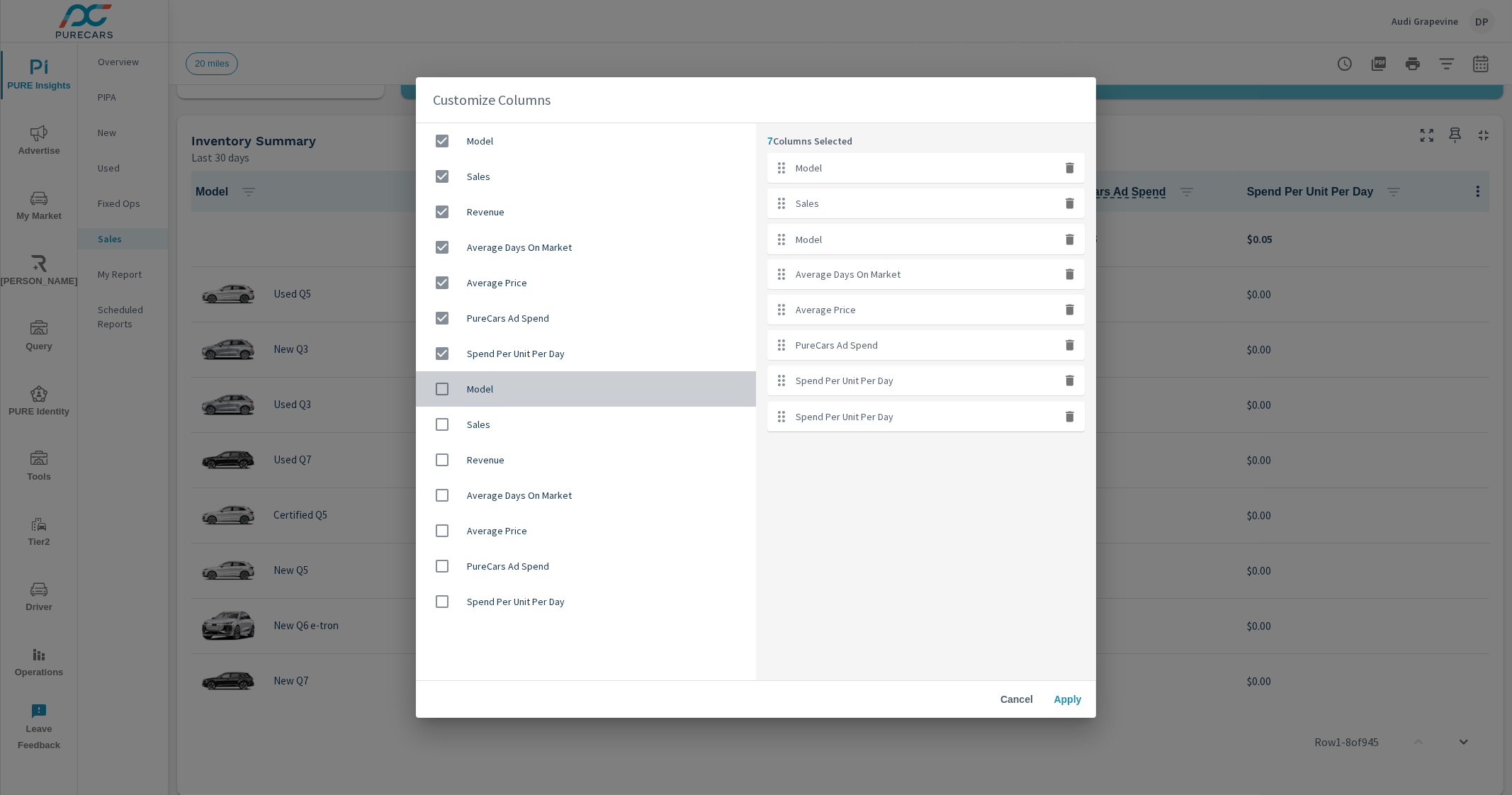
click at [443, 384] on input "checkbox" at bounding box center [442, 389] width 30 height 30
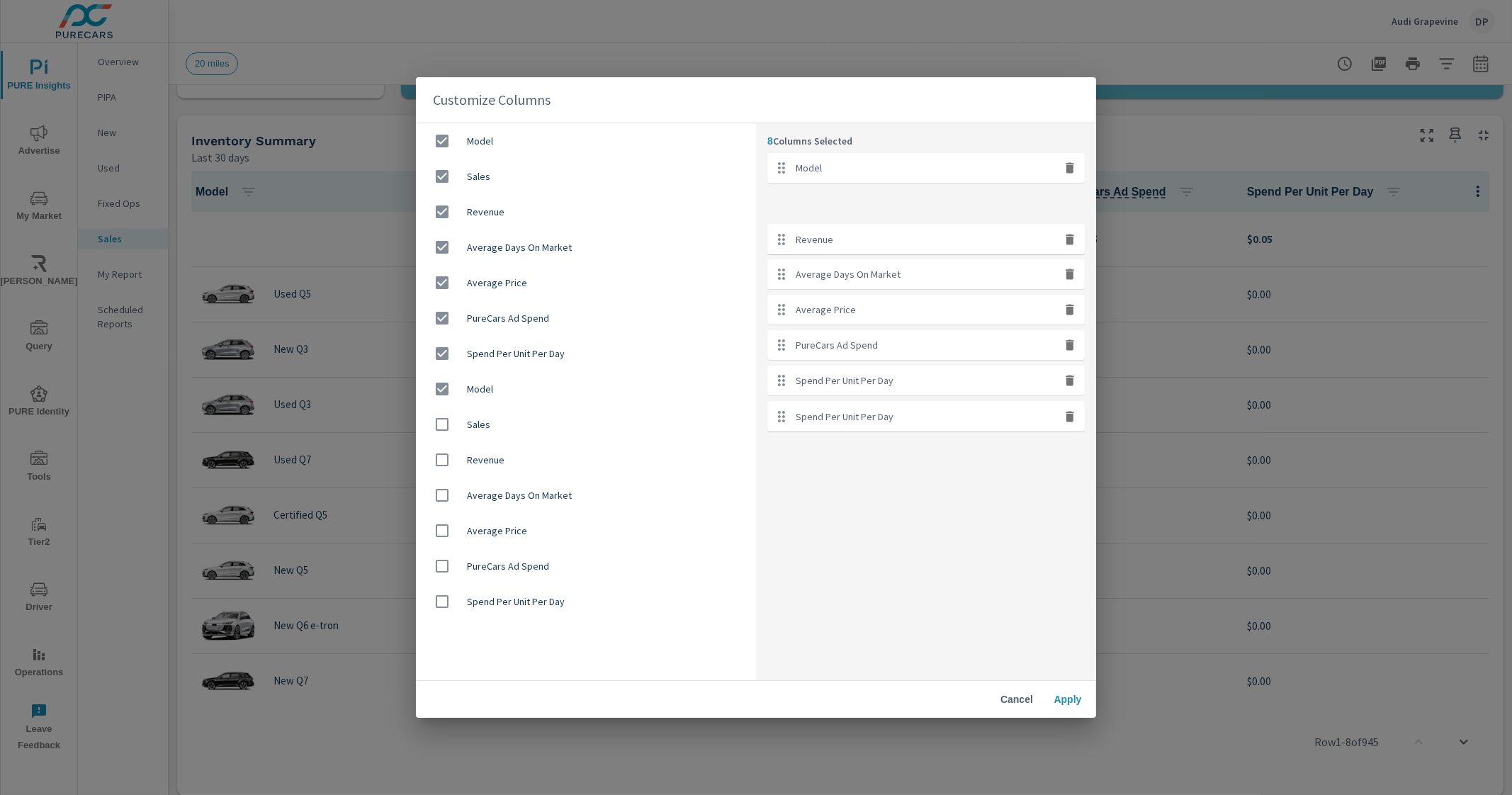
drag, startPoint x: 778, startPoint y: 241, endPoint x: 776, endPoint y: 207, distance: 34.1
click at [776, 207] on ul "Model Sales Revenue Average Days On Market Average Price PureCars Ad Spend Spen…" at bounding box center [926, 291] width 317 height 277
click at [1020, 695] on span "Cancel" at bounding box center [1017, 699] width 34 height 13
checkbox input "false"
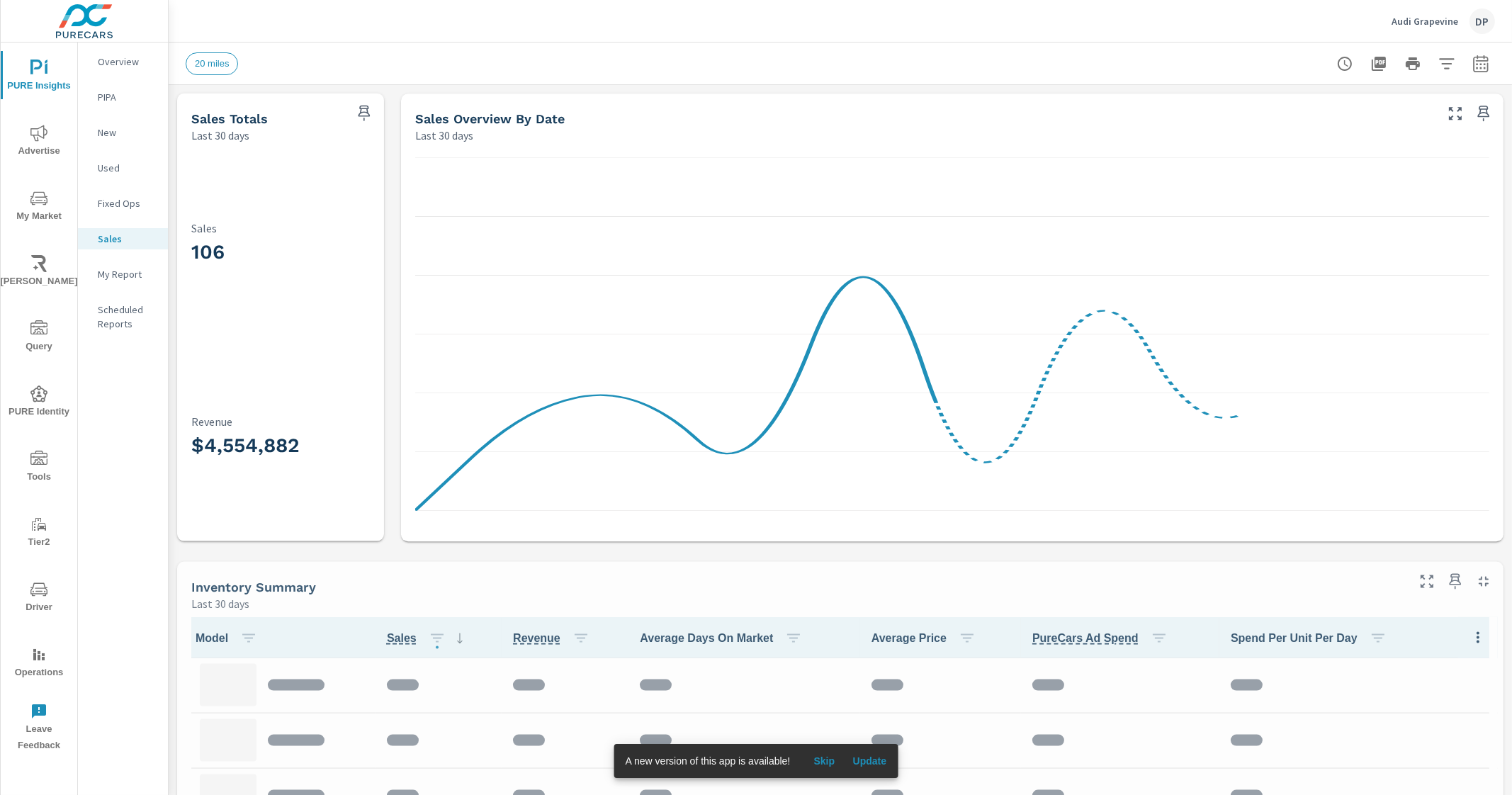
click at [868, 764] on span "Update" at bounding box center [869, 761] width 34 height 13
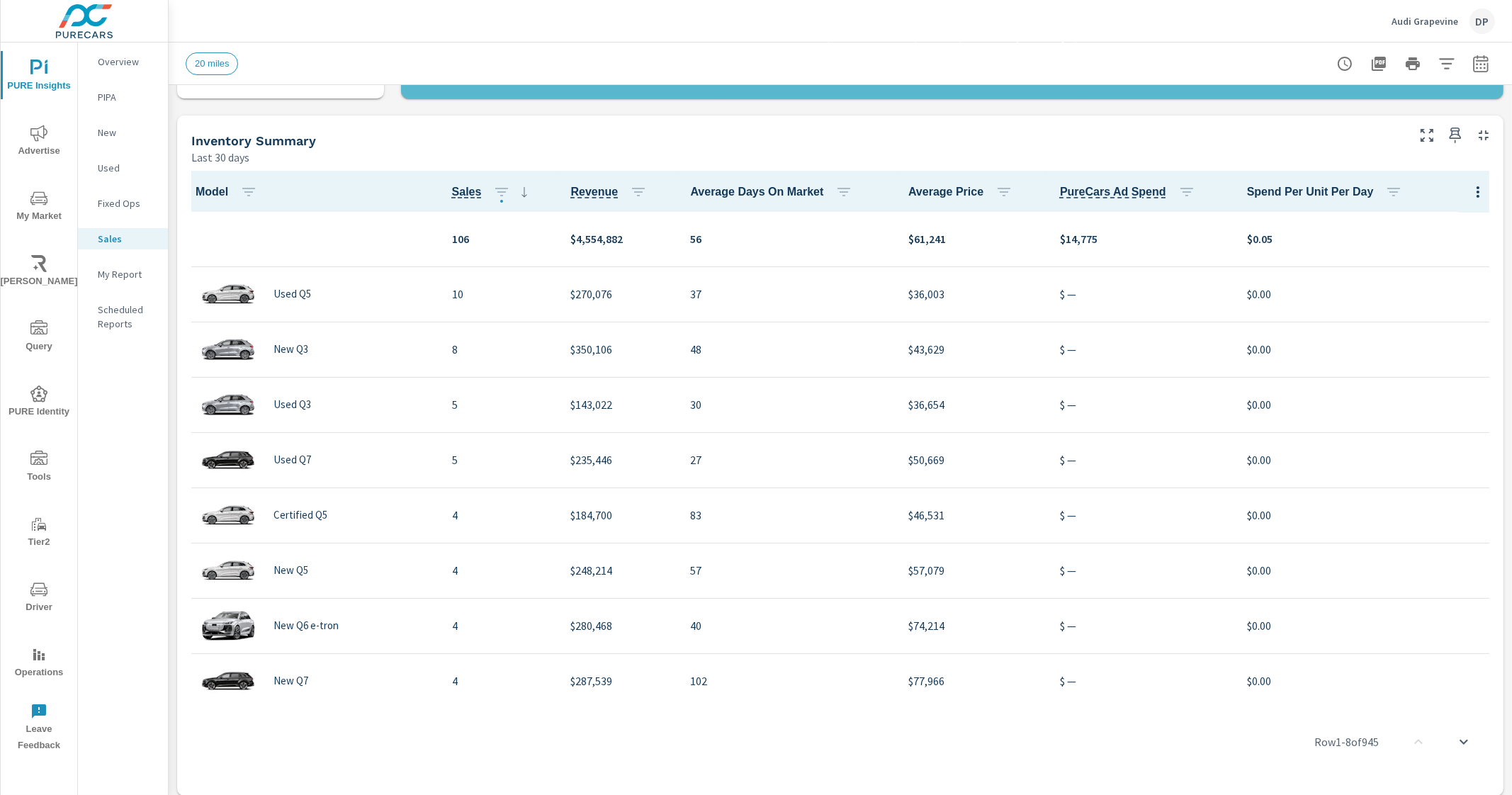
click at [1470, 190] on icon "button" at bounding box center [1478, 192] width 17 height 17
click at [1431, 292] on span "Customize columns..." at bounding box center [1446, 287] width 89 height 14
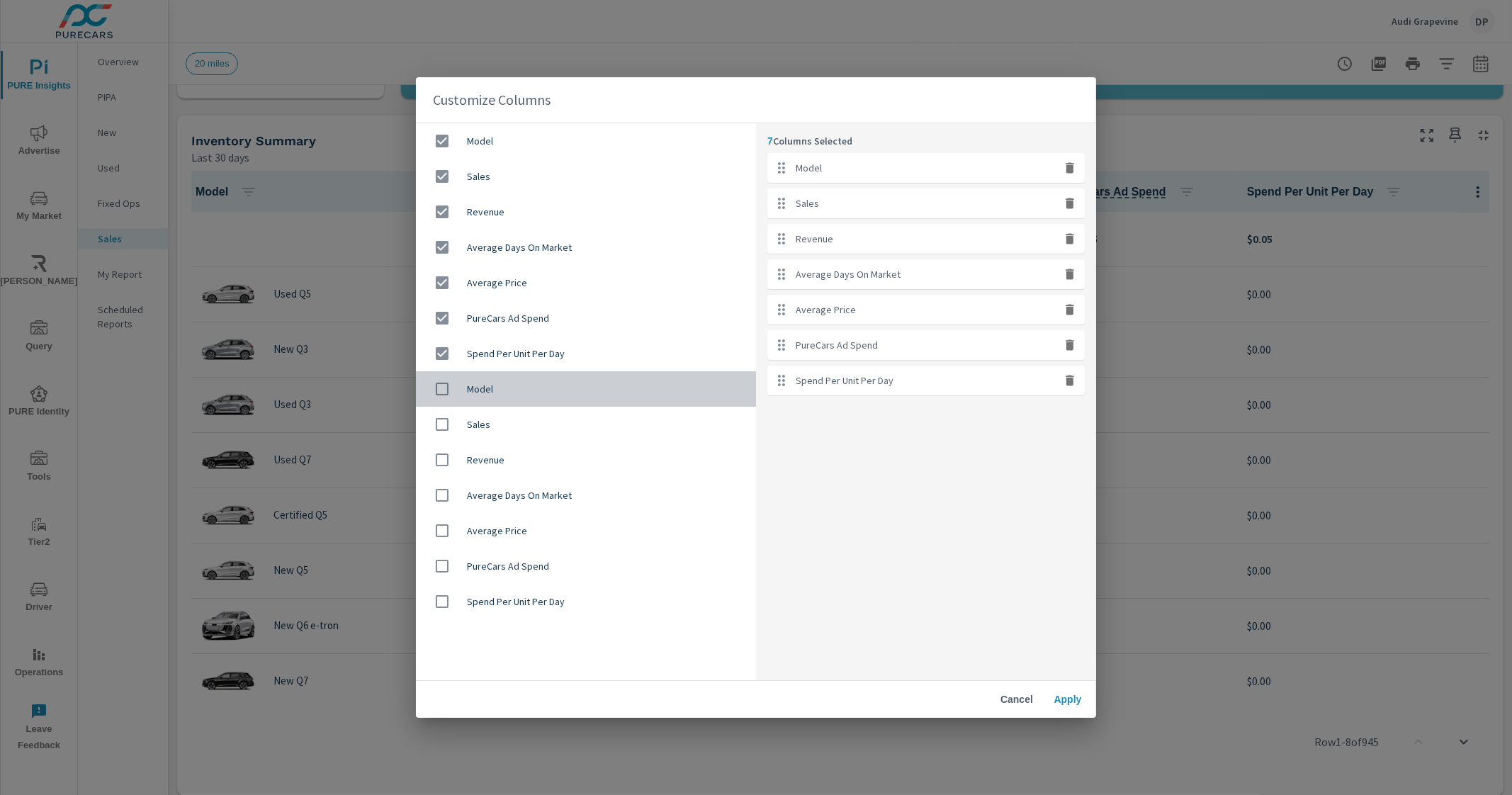
click at [439, 389] on input "checkbox" at bounding box center [442, 389] width 30 height 30
checkbox input "true"
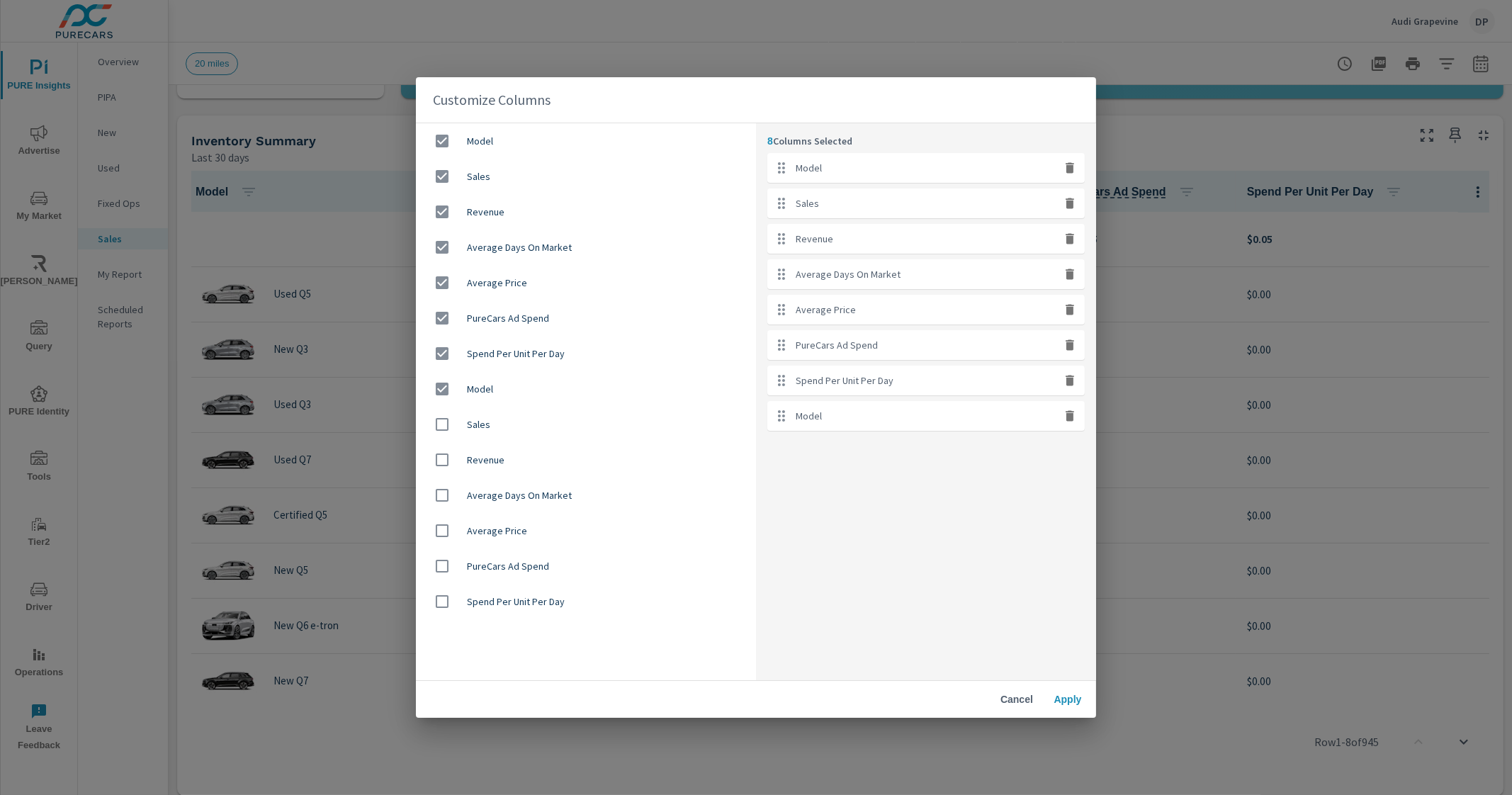
click at [443, 424] on input "checkbox" at bounding box center [442, 424] width 30 height 30
checkbox input "true"
click at [440, 462] on input "checkbox" at bounding box center [442, 460] width 30 height 30
checkbox input "true"
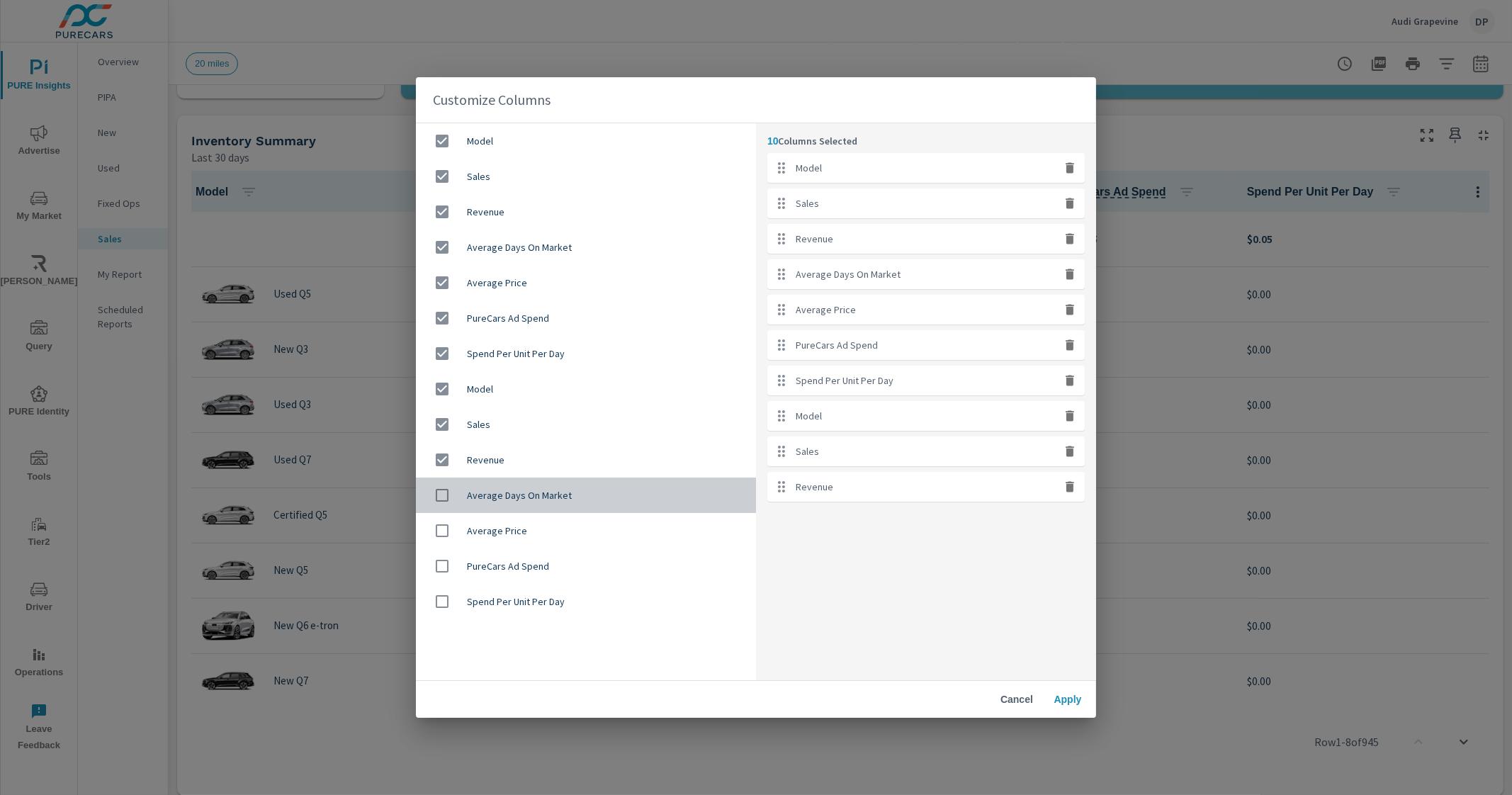
click at [443, 494] on input "checkbox" at bounding box center [442, 495] width 30 height 30
checkbox input "true"
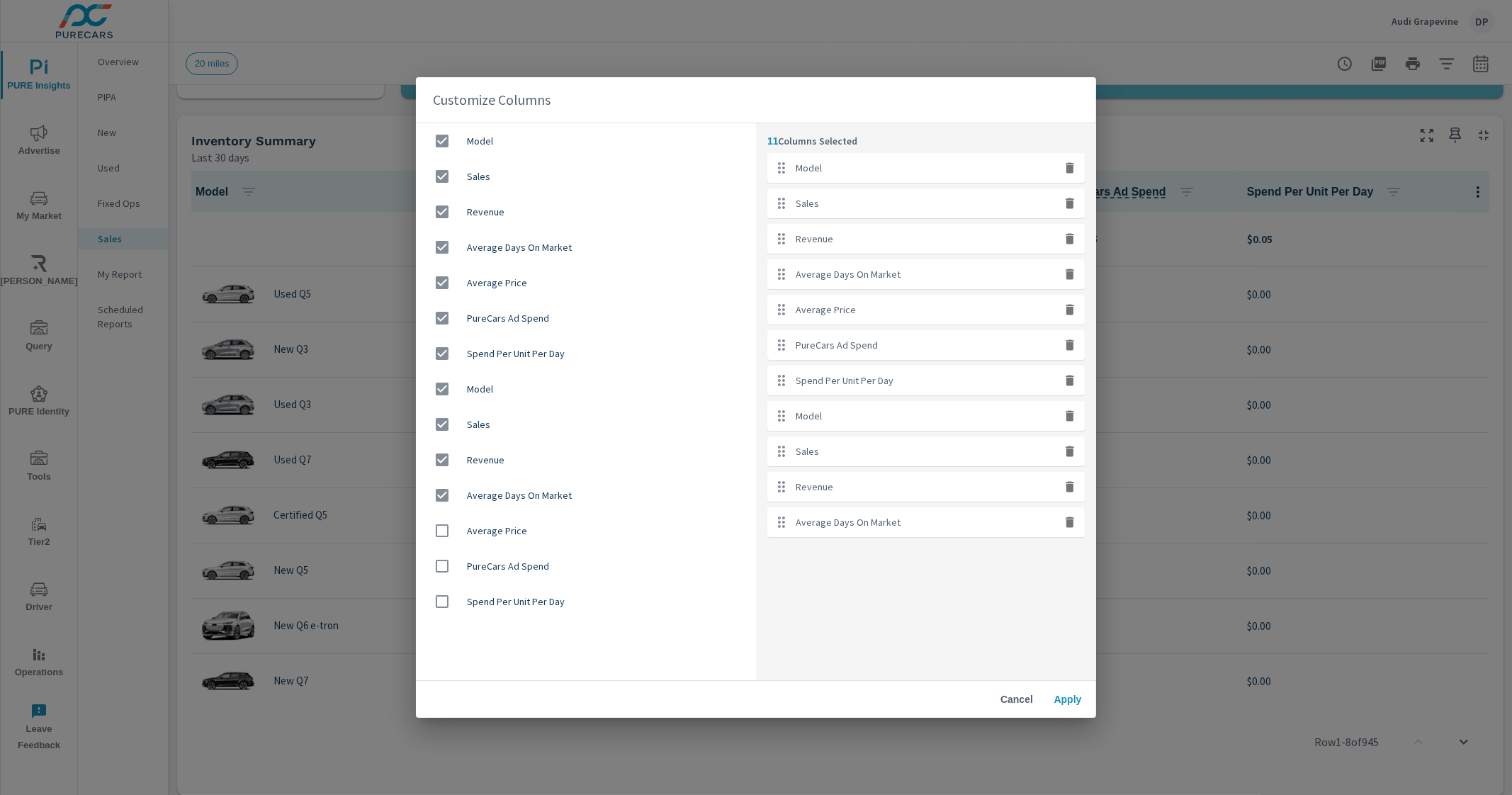
drag, startPoint x: 438, startPoint y: 530, endPoint x: 439, endPoint y: 548, distance: 18.0
click at [438, 532] on input "checkbox" at bounding box center [442, 530] width 30 height 30
checkbox input "true"
click at [439, 566] on input "checkbox" at bounding box center [442, 566] width 30 height 30
checkbox input "true"
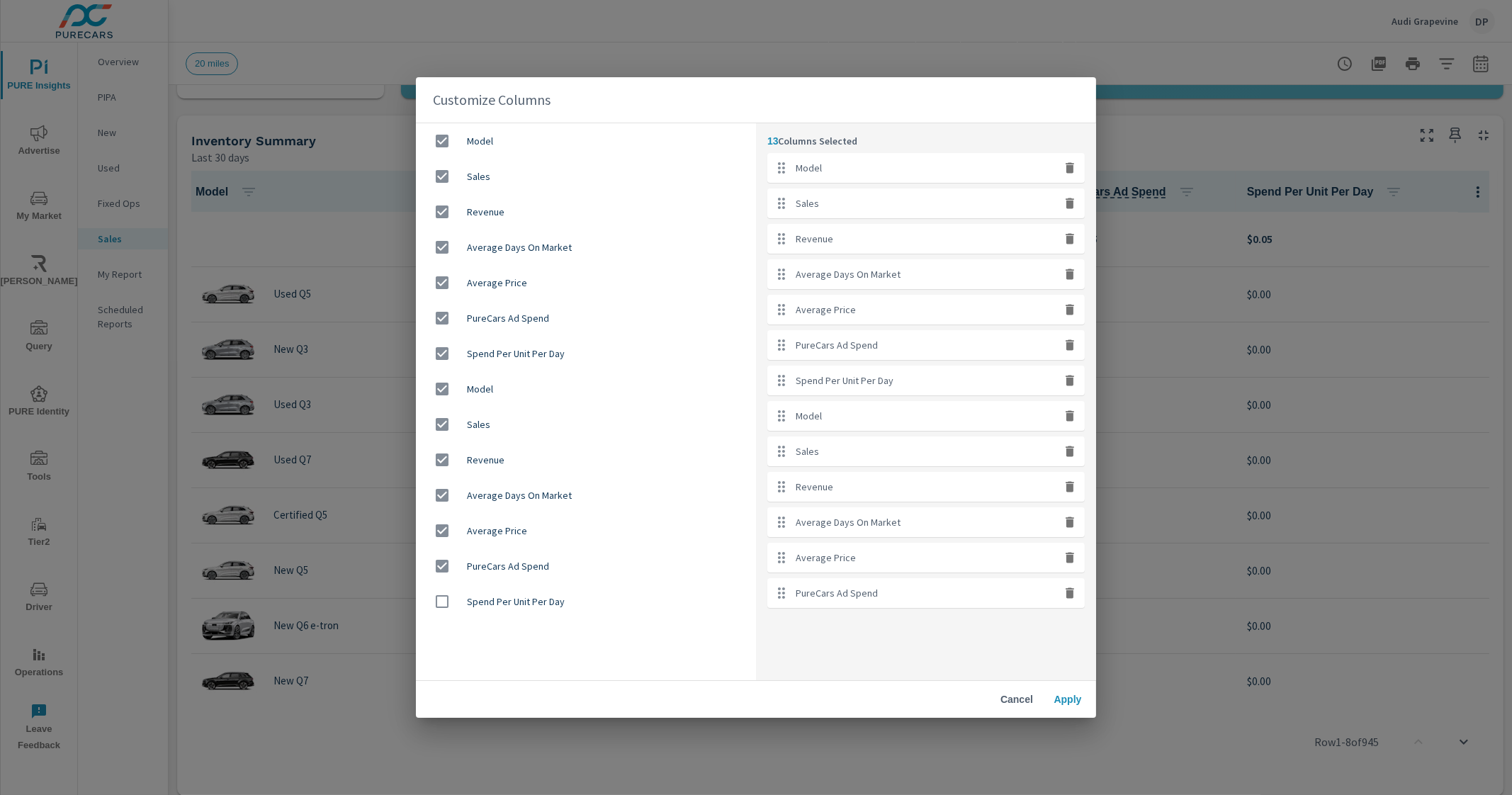
click at [438, 604] on input "checkbox" at bounding box center [442, 602] width 30 height 30
checkbox input "true"
click at [1073, 698] on span "Apply" at bounding box center [1068, 699] width 34 height 13
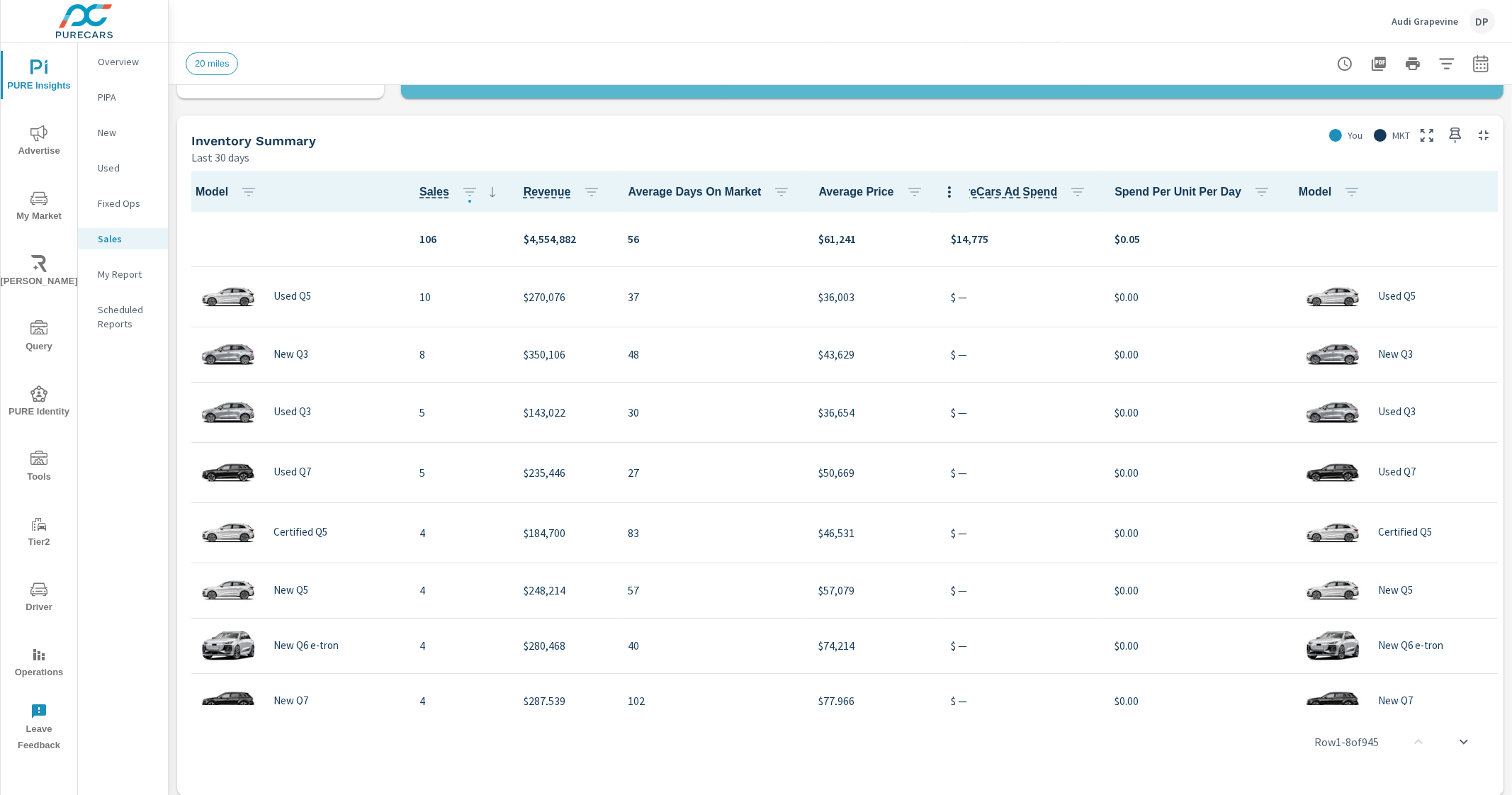
drag, startPoint x: 608, startPoint y: 700, endPoint x: 639, endPoint y: 703, distance: 31.1
click at [639, 703] on div "Row 1 - 8 of 945" at bounding box center [840, 742] width 1315 height 85
